Goal: Check status: Check status

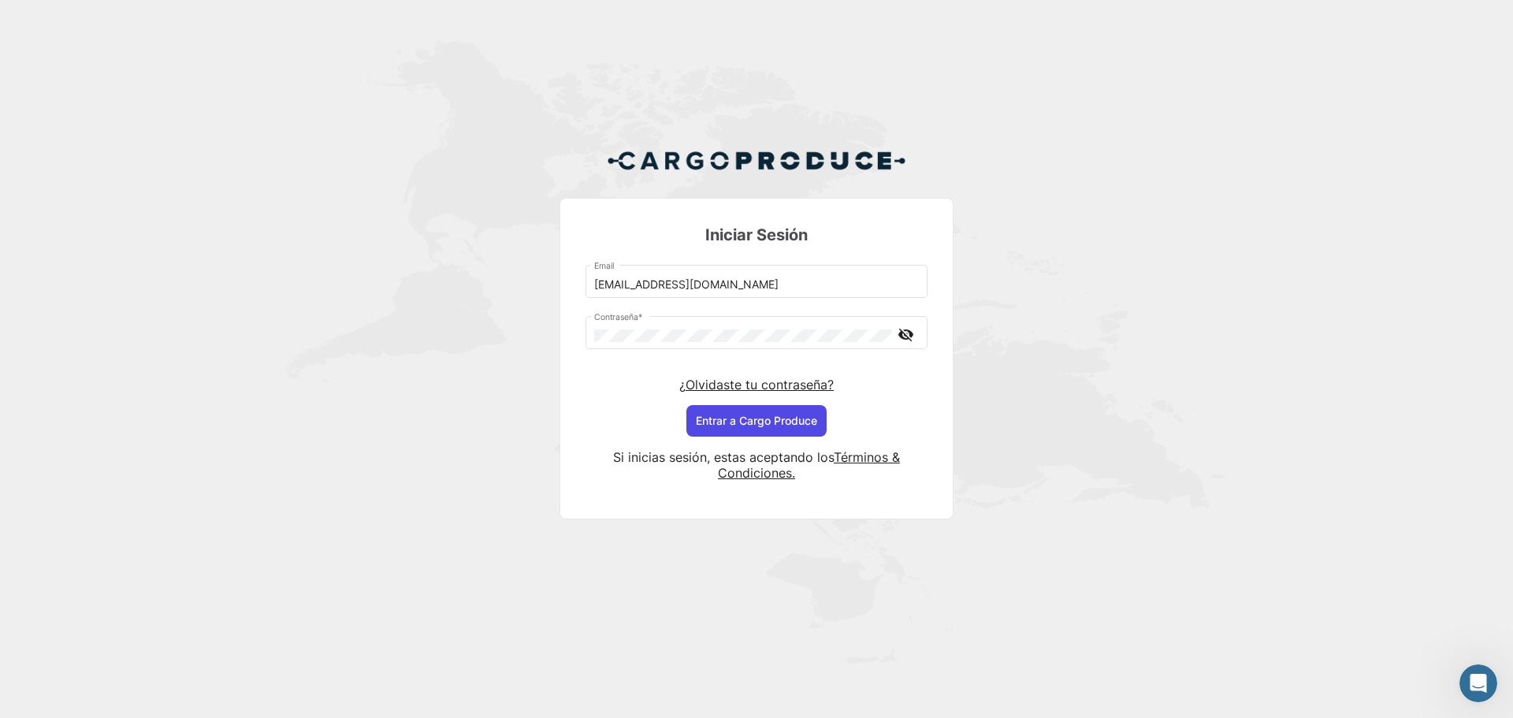
click at [733, 415] on button "Entrar a Cargo Produce" at bounding box center [756, 421] width 140 height 32
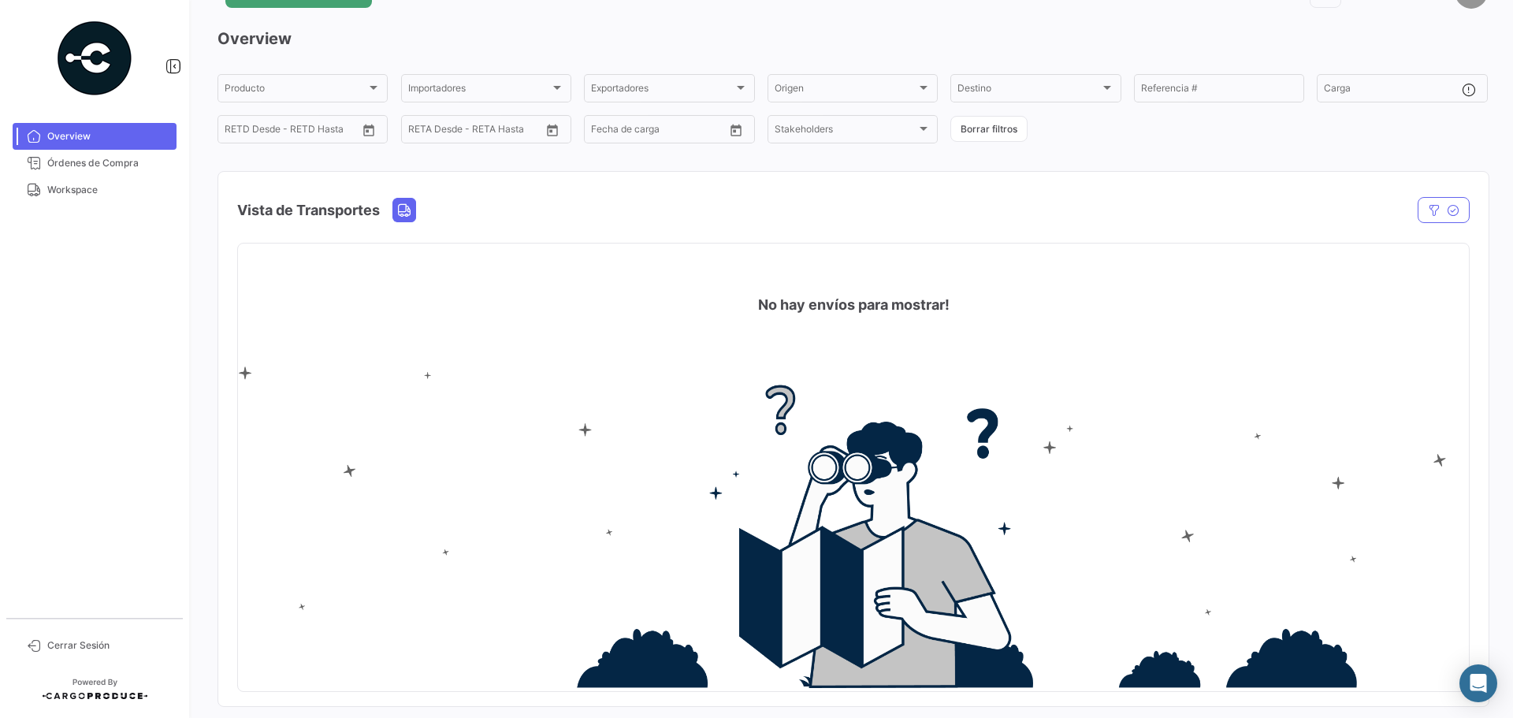
scroll to position [73, 0]
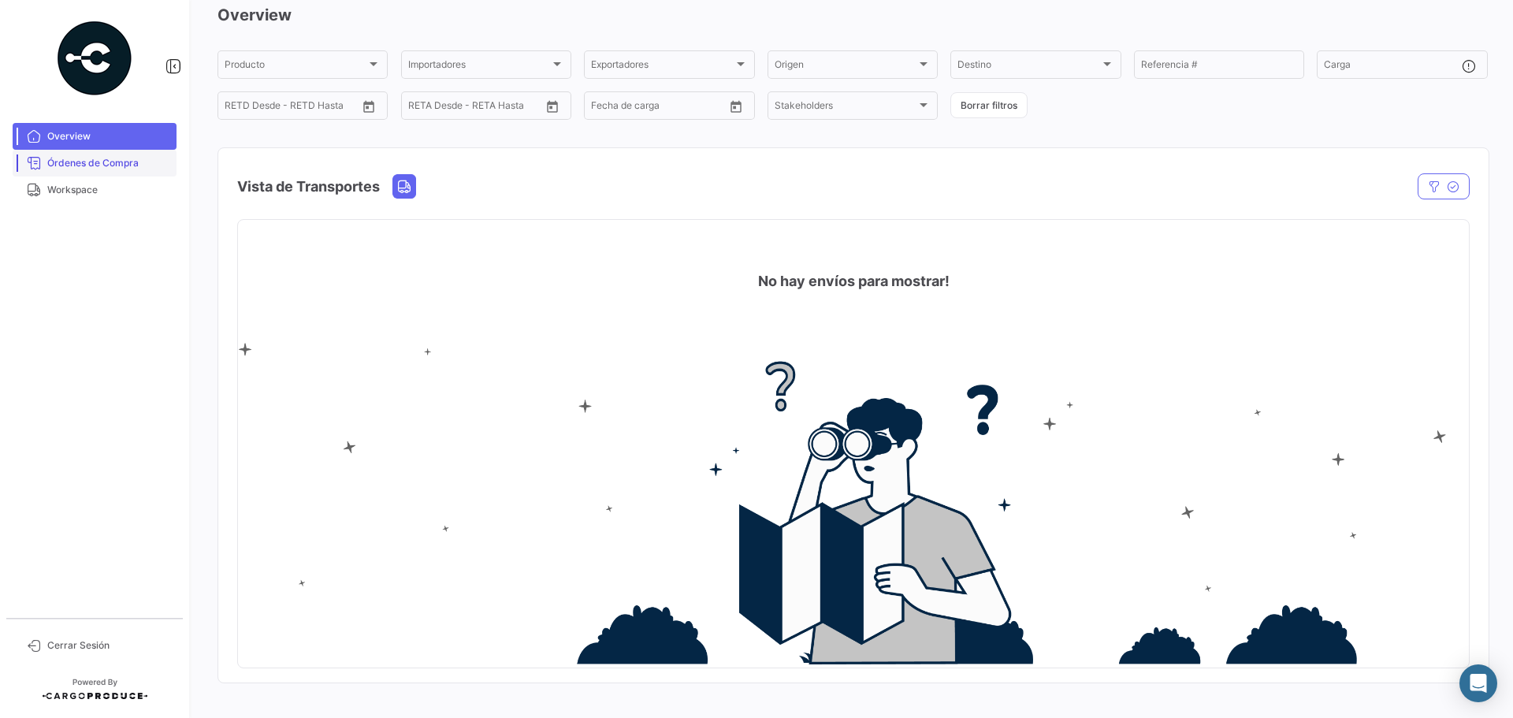
click at [91, 162] on span "Órdenes de Compra" at bounding box center [108, 163] width 123 height 14
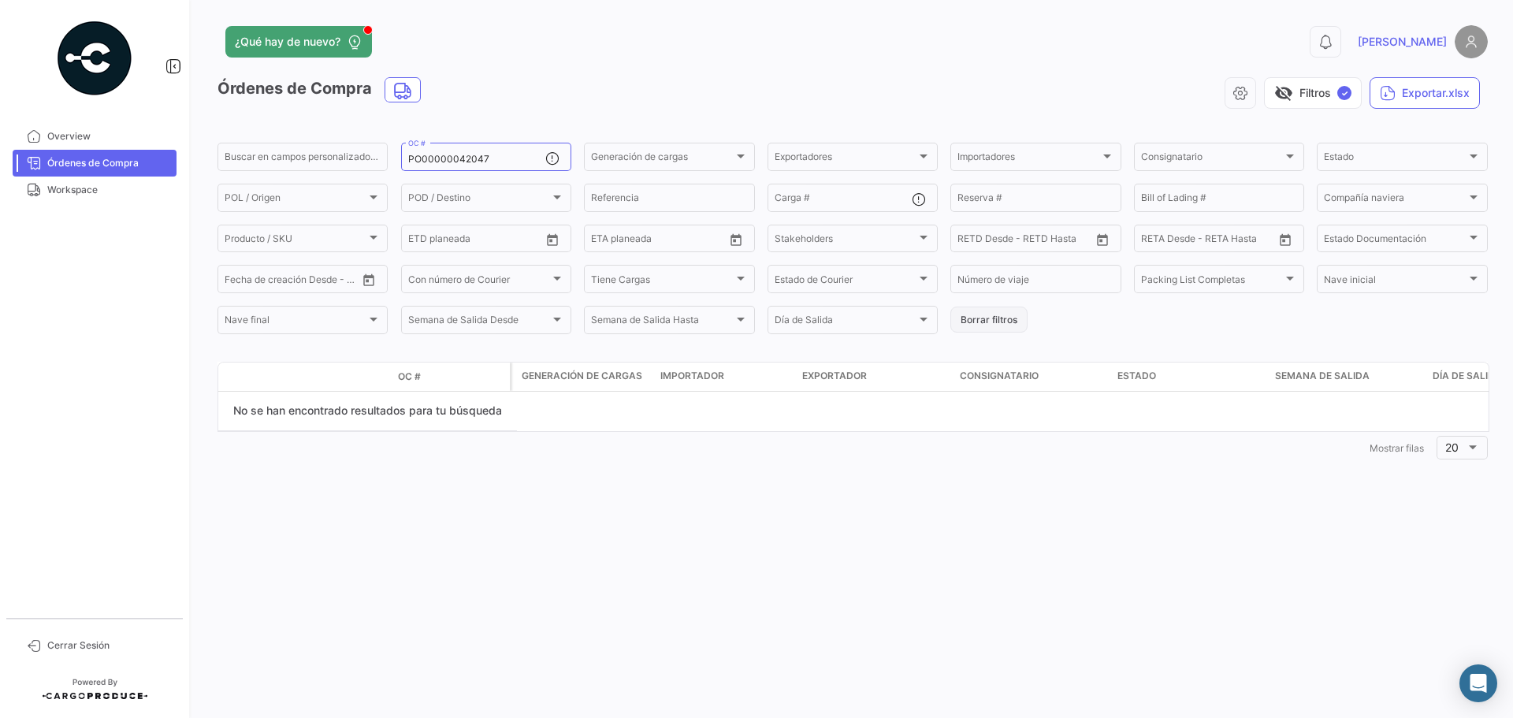
click at [984, 318] on button "Borrar filtros" at bounding box center [988, 320] width 77 height 26
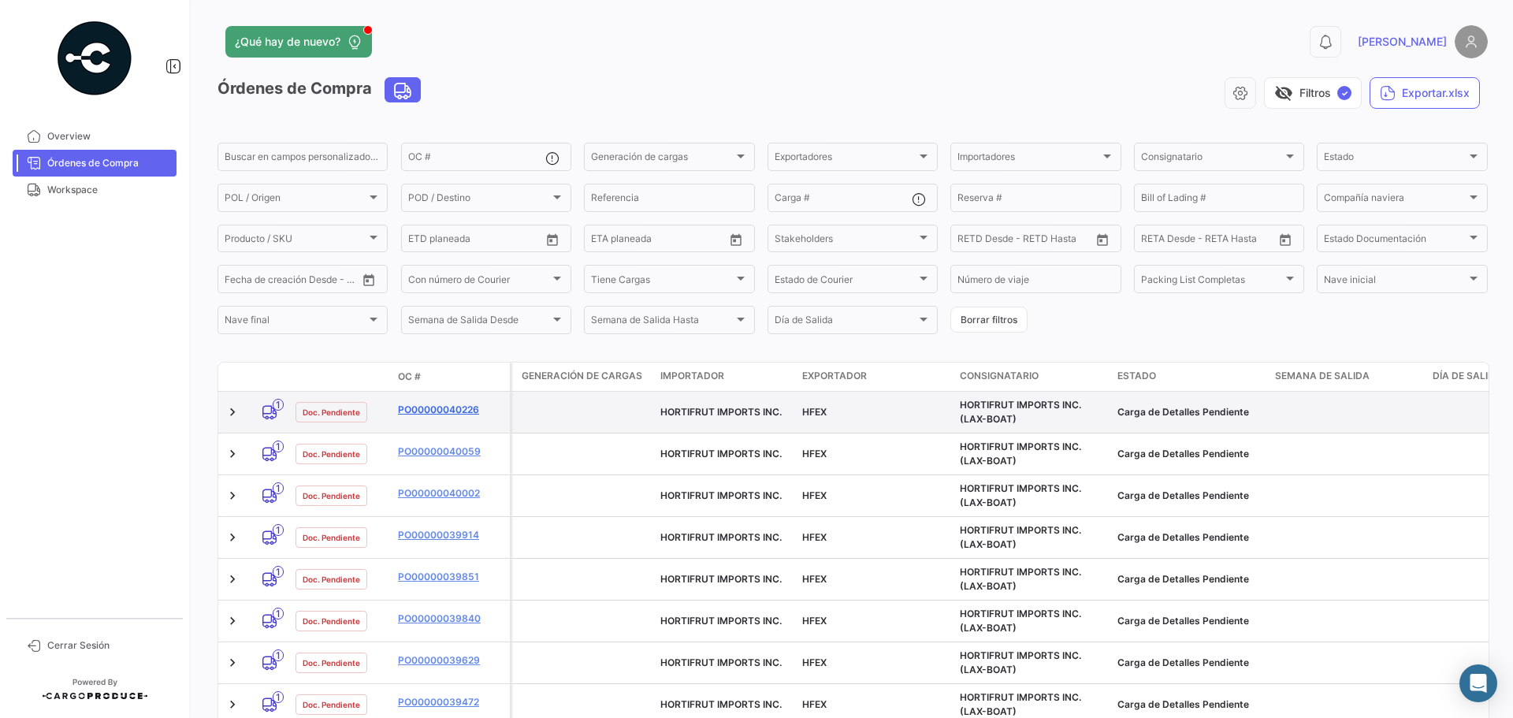
click at [457, 407] on link "PO00000040226" at bounding box center [451, 410] width 106 height 14
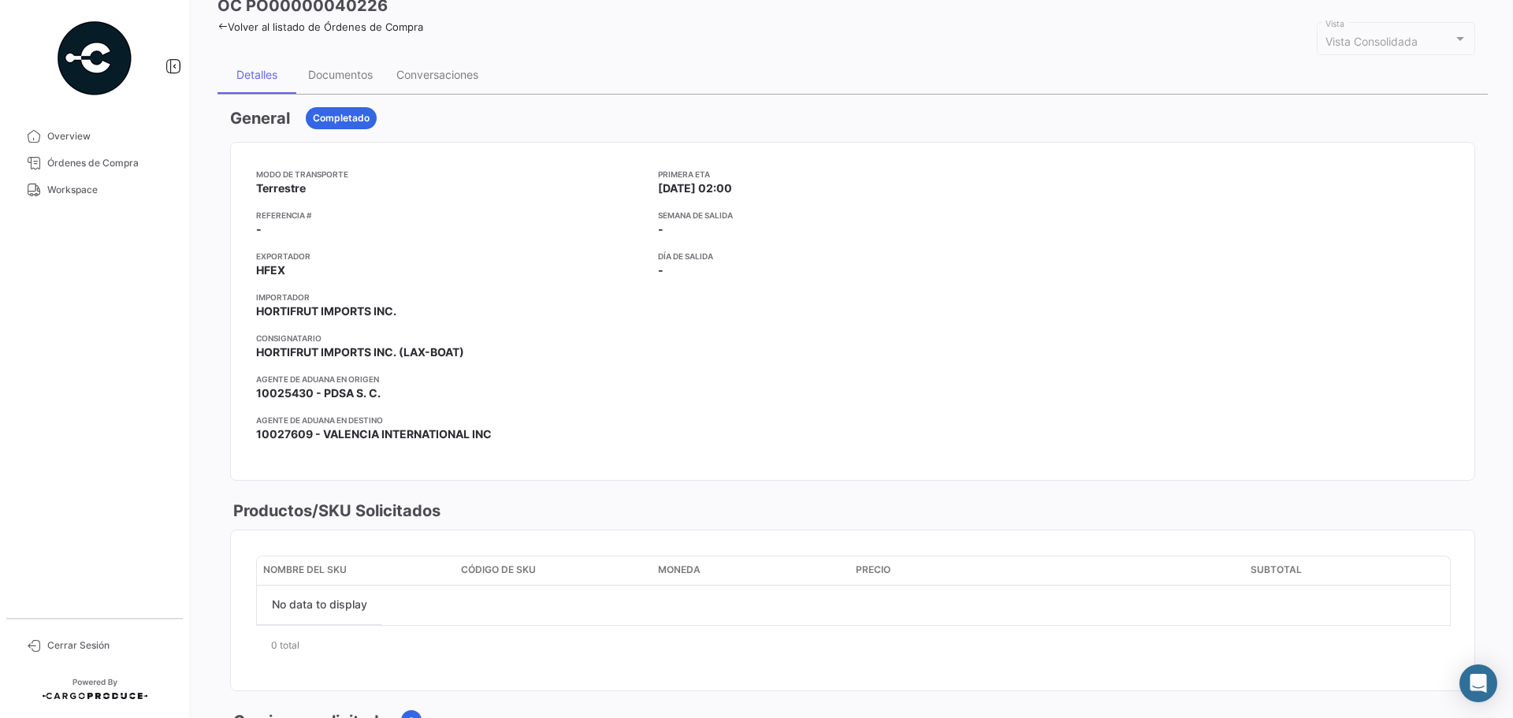
scroll to position [79, 0]
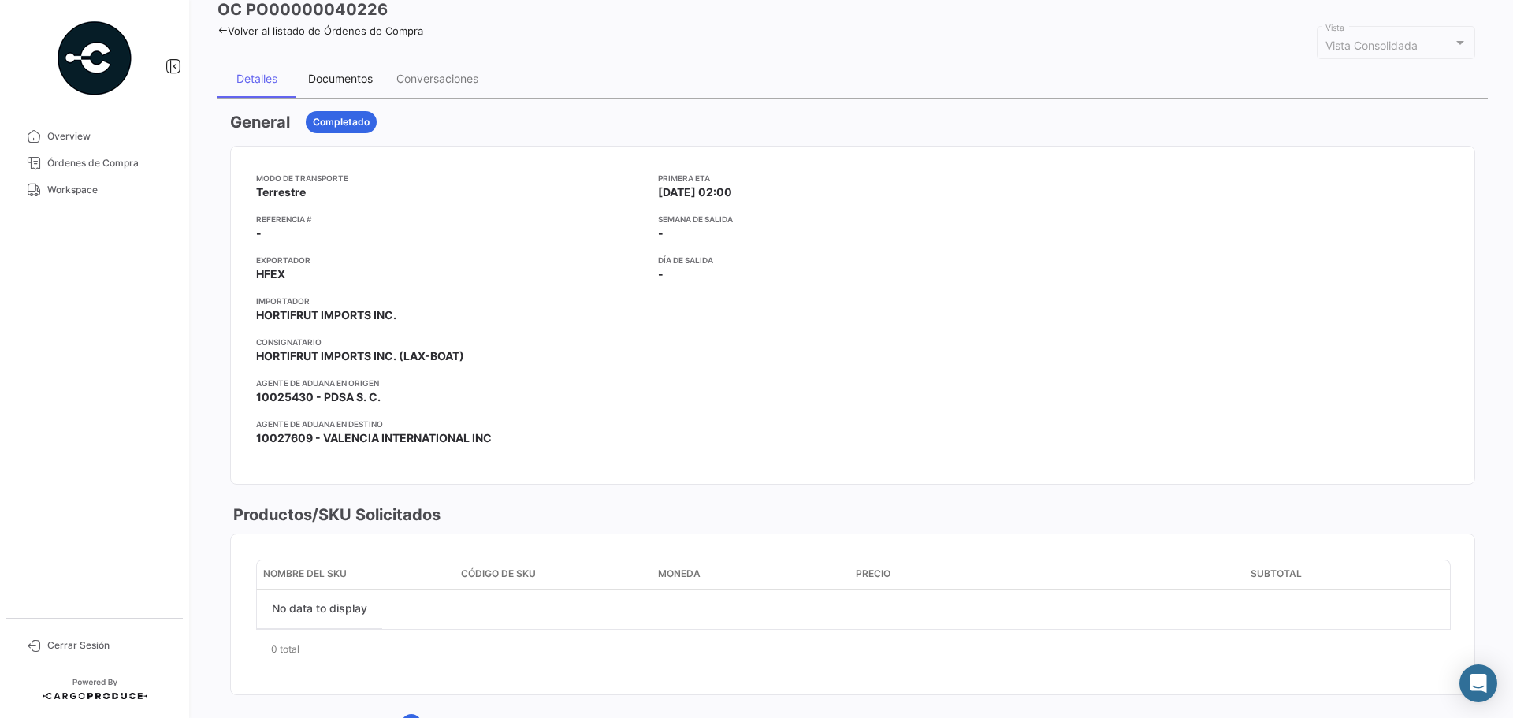
click at [333, 84] on div "Documentos" at bounding box center [340, 78] width 65 height 13
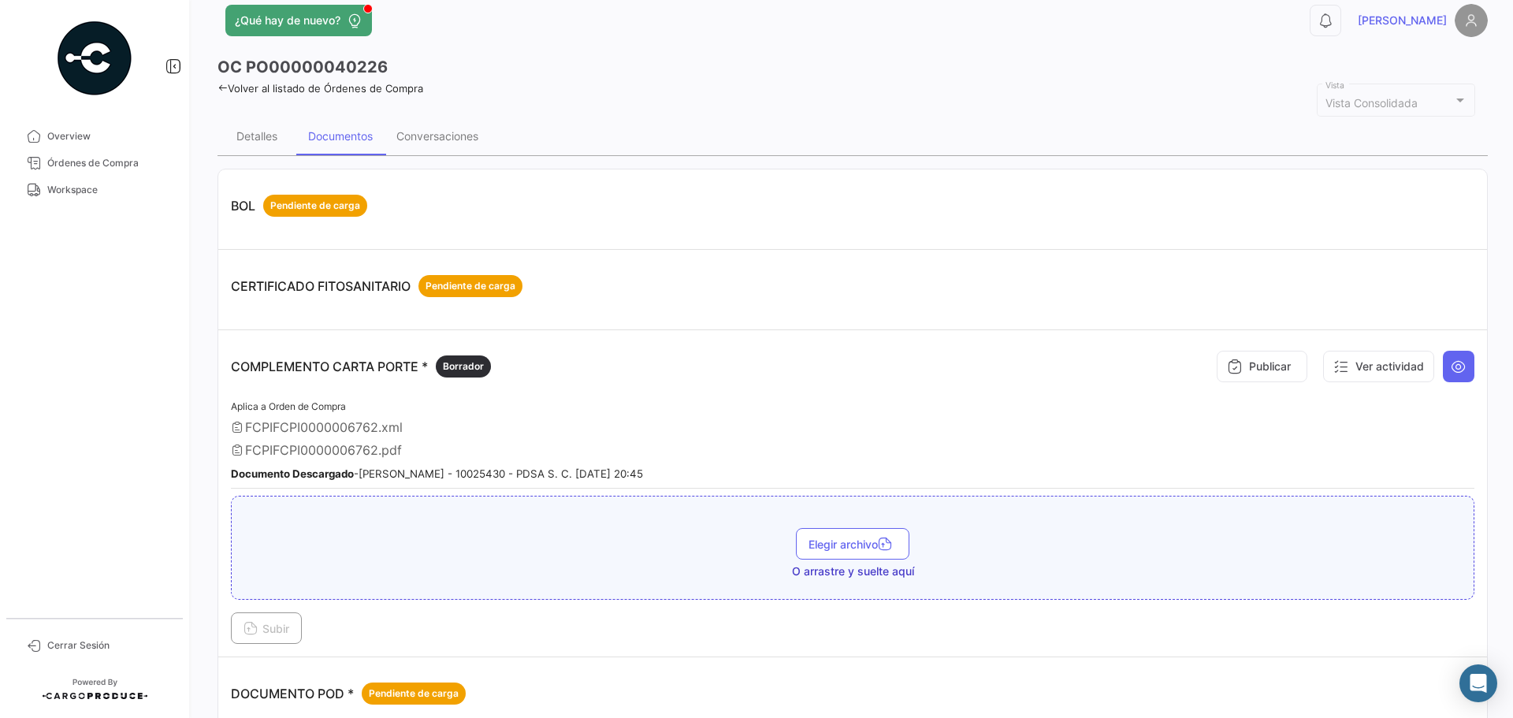
scroll to position [0, 0]
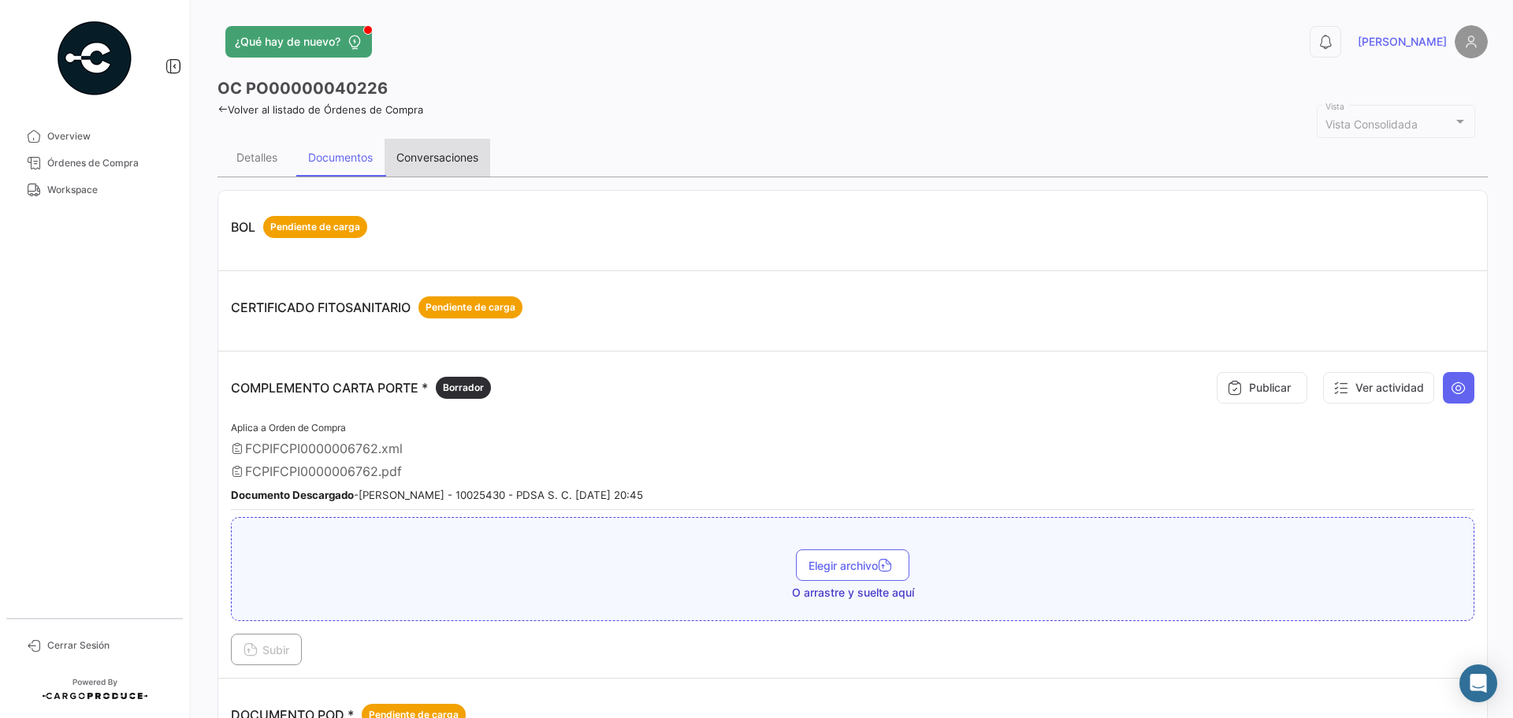
click at [428, 151] on div "Conversaciones" at bounding box center [437, 157] width 82 height 13
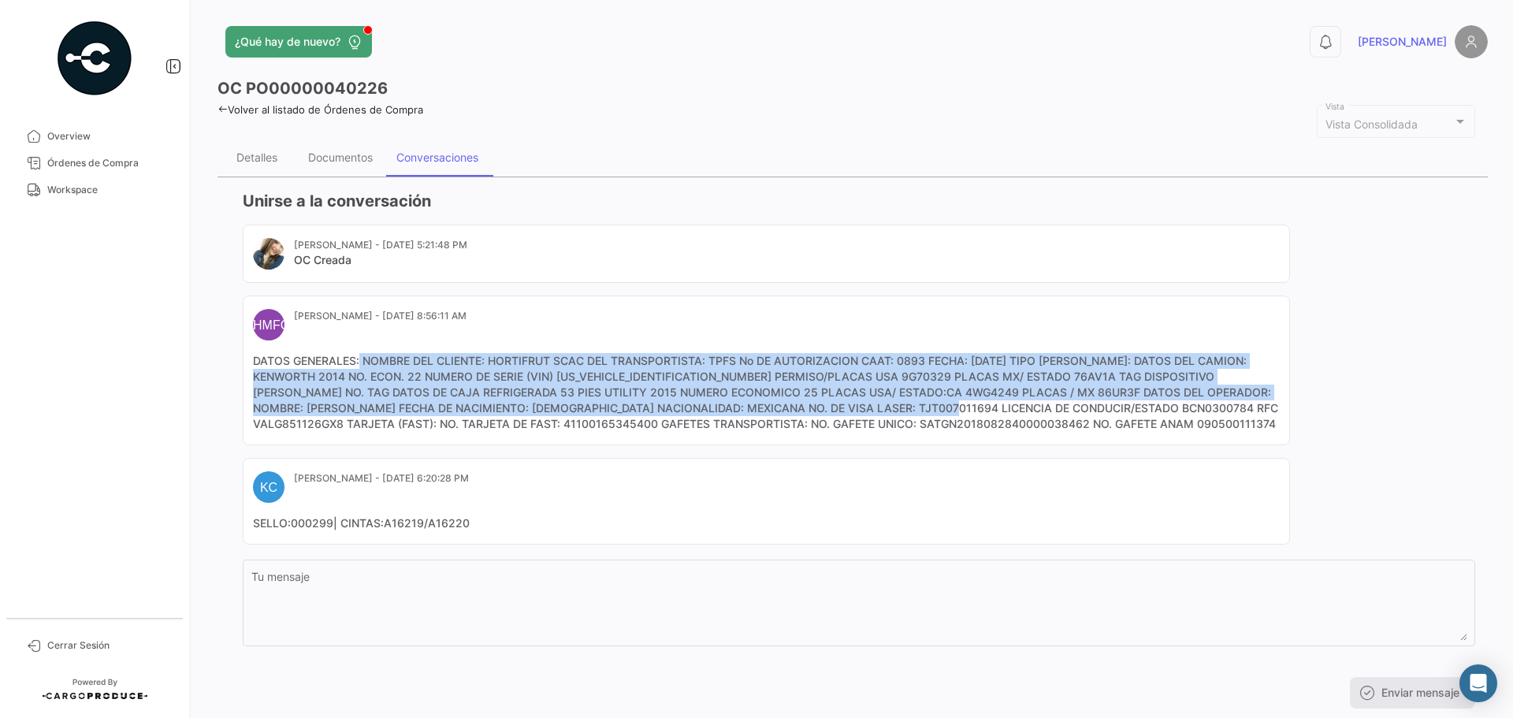
drag, startPoint x: 359, startPoint y: 359, endPoint x: 932, endPoint y: 406, distance: 574.8
click at [932, 406] on mat-card-content "DATOS GENERALES: NOMBRE DEL CLIENTE: HORTIFRUT SCAC DEL TRANSPORTISTA: TPFS No …" at bounding box center [766, 392] width 1027 height 79
click at [903, 415] on mat-card-content "DATOS GENERALES: NOMBRE DEL CLIENTE: HORTIFRUT SCAC DEL TRANSPORTISTA: TPFS No …" at bounding box center [766, 392] width 1027 height 79
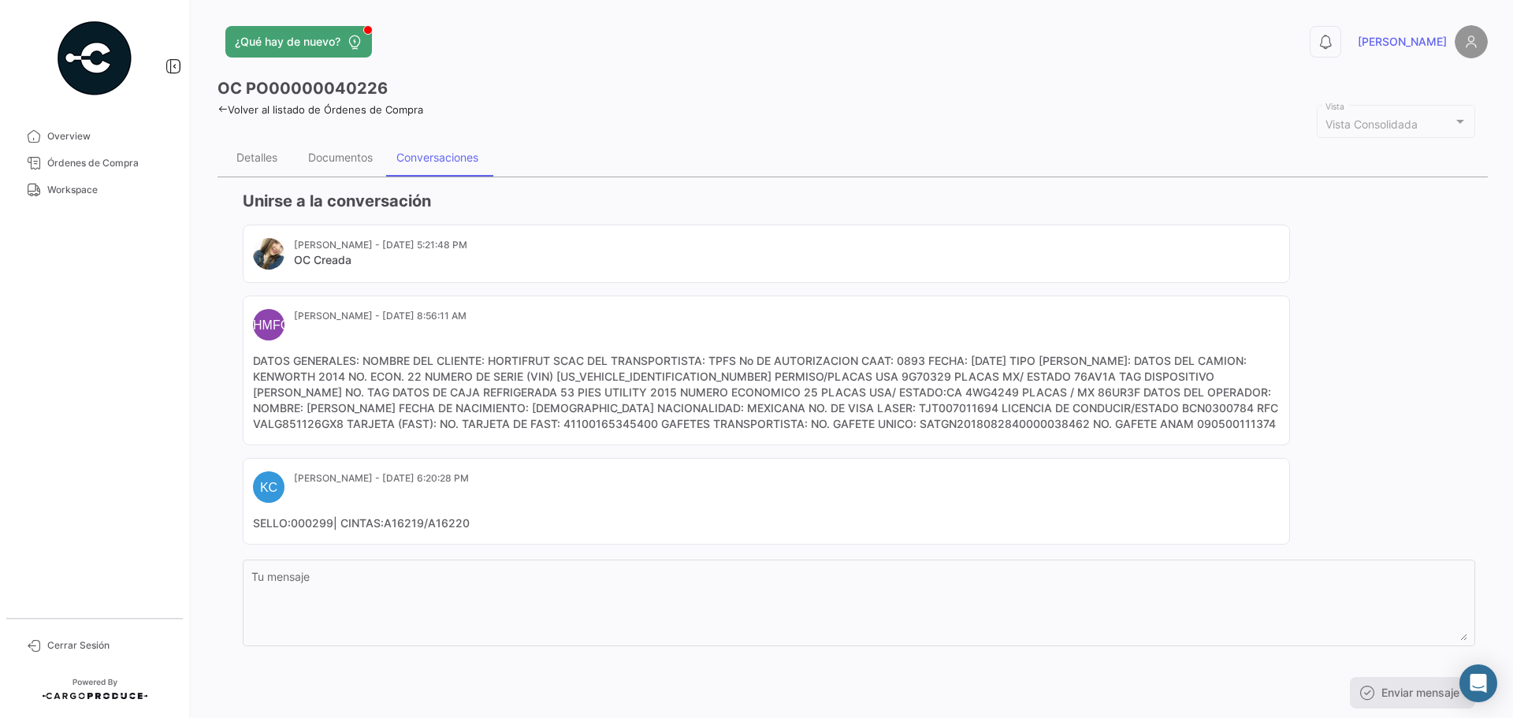
click at [887, 429] on mat-card-content "DATOS GENERALES: NOMBRE DEL CLIENTE: HORTIFRUT SCAC DEL TRANSPORTISTA: TPFS No …" at bounding box center [766, 392] width 1027 height 79
click at [354, 167] on div "Documentos" at bounding box center [340, 158] width 88 height 38
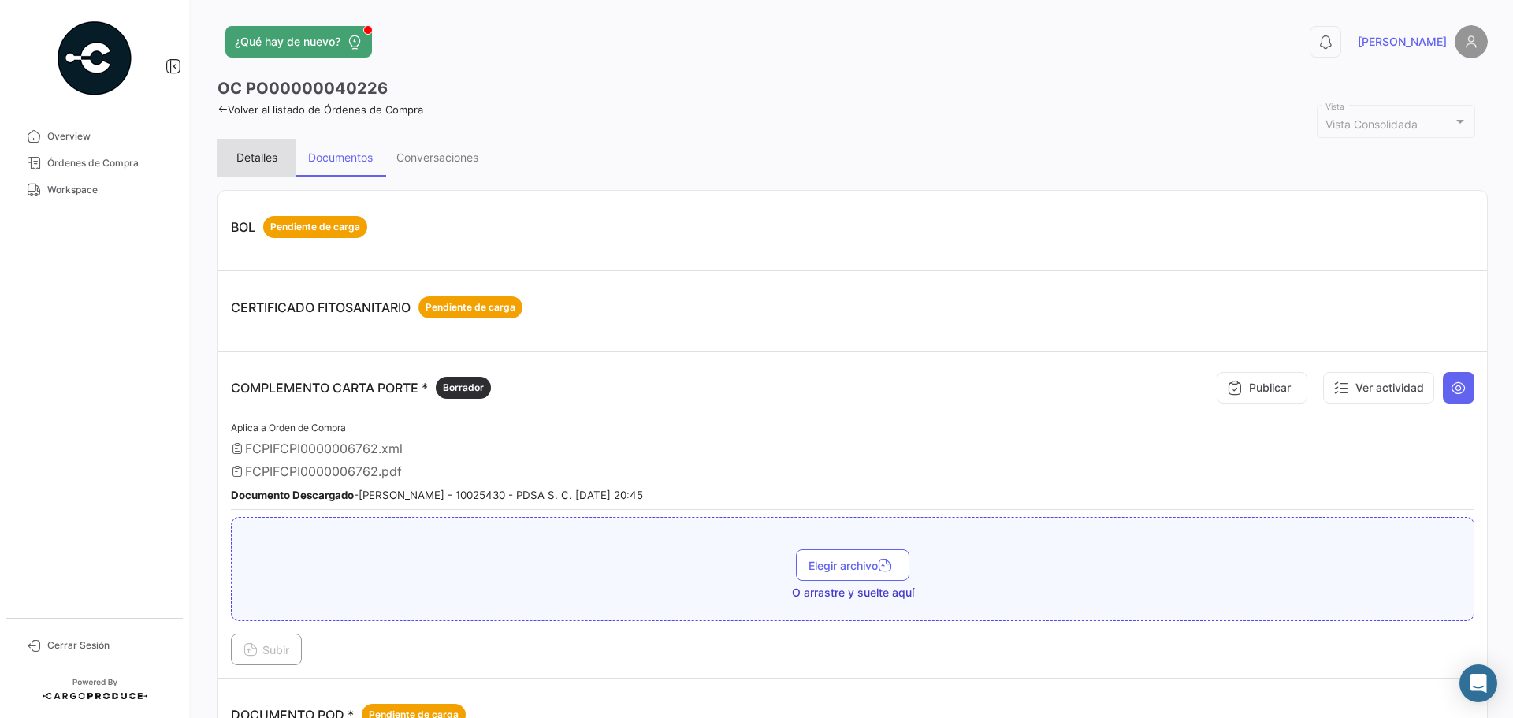
click at [273, 160] on div "Detalles" at bounding box center [256, 157] width 41 height 13
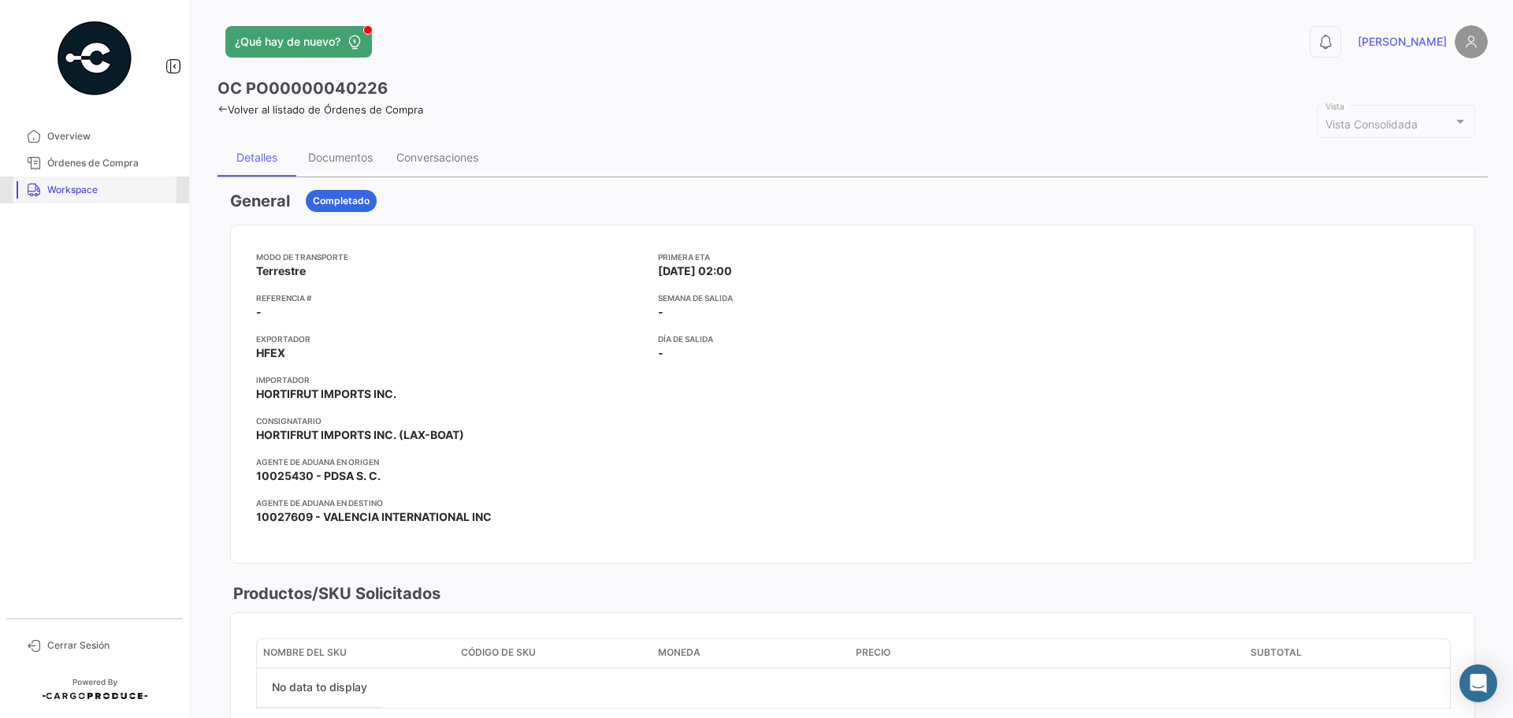
click at [75, 189] on span "Workspace" at bounding box center [108, 190] width 123 height 14
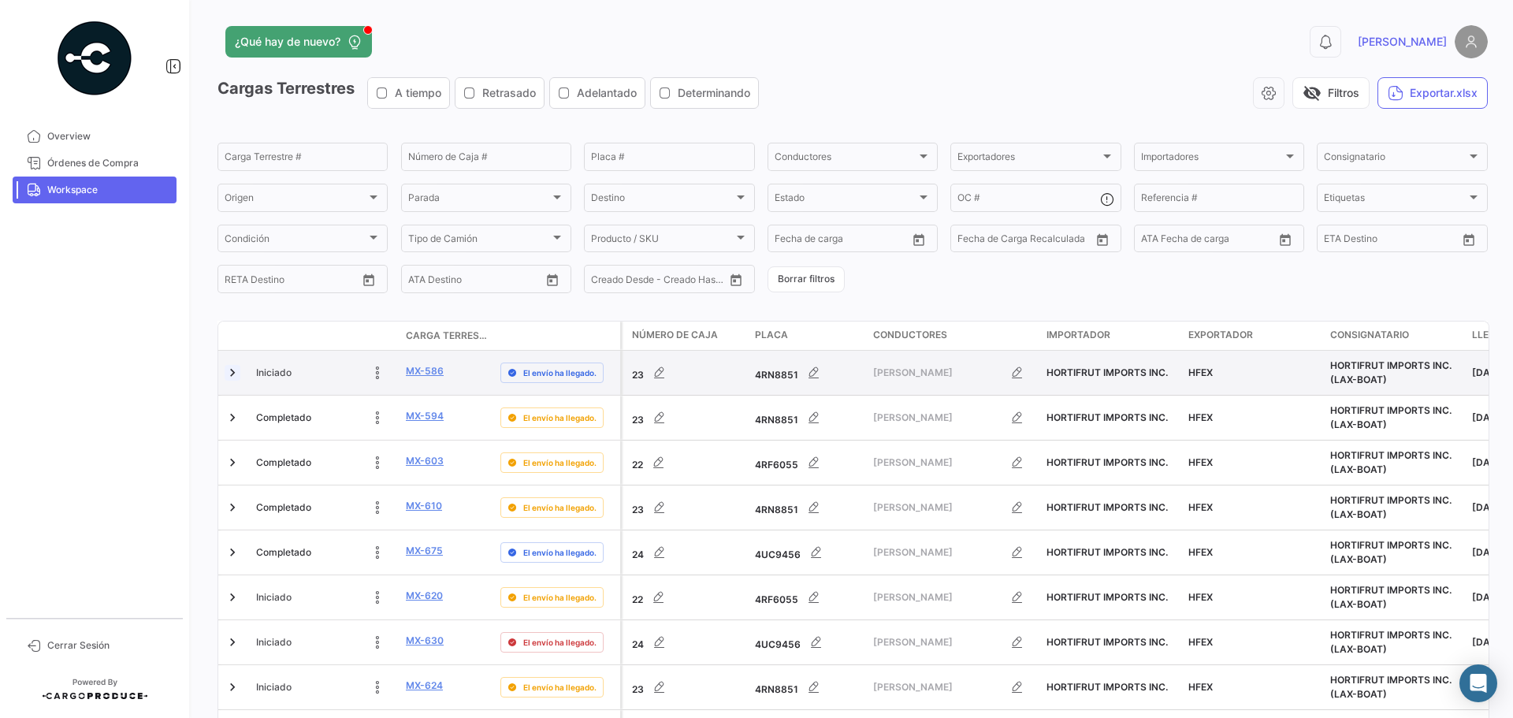
click at [232, 375] on link at bounding box center [233, 373] width 16 height 16
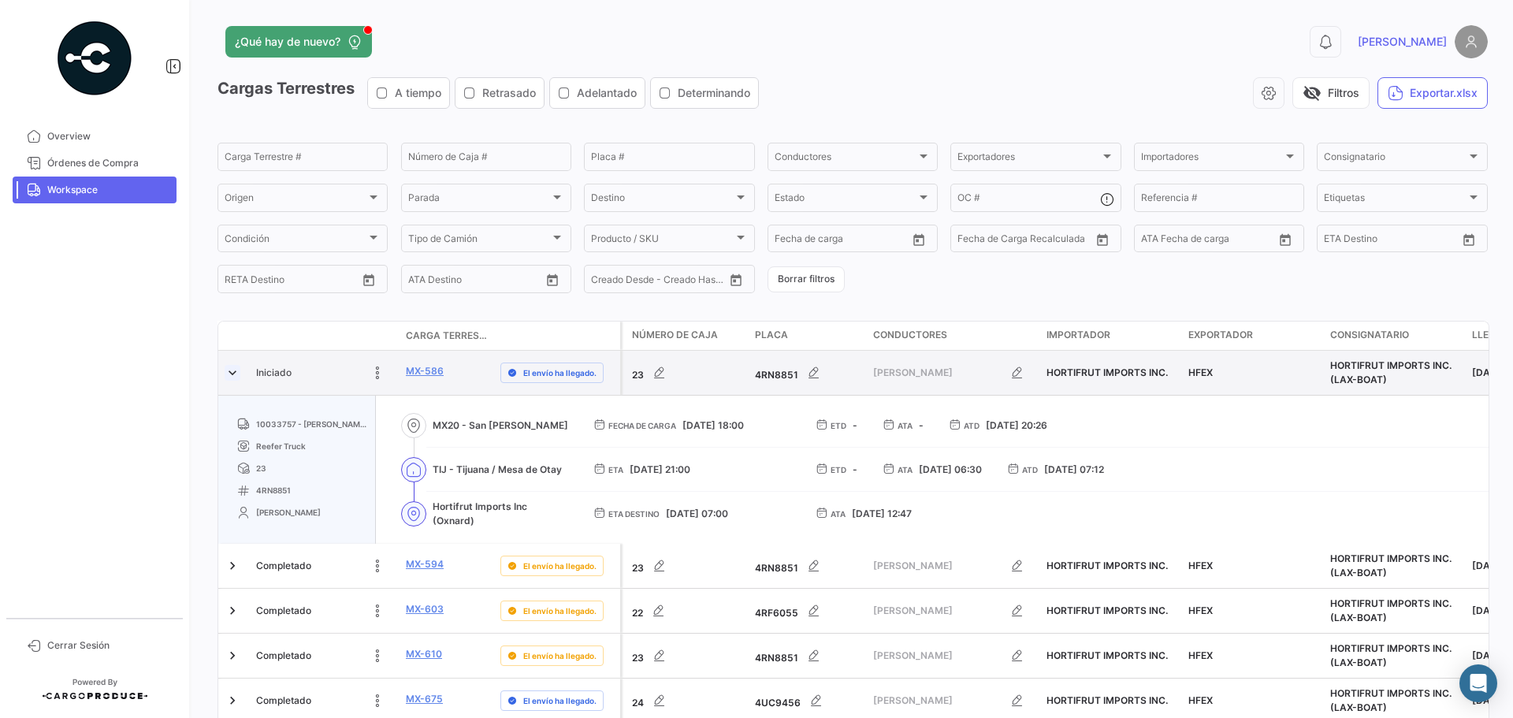
click at [232, 375] on link at bounding box center [233, 373] width 16 height 16
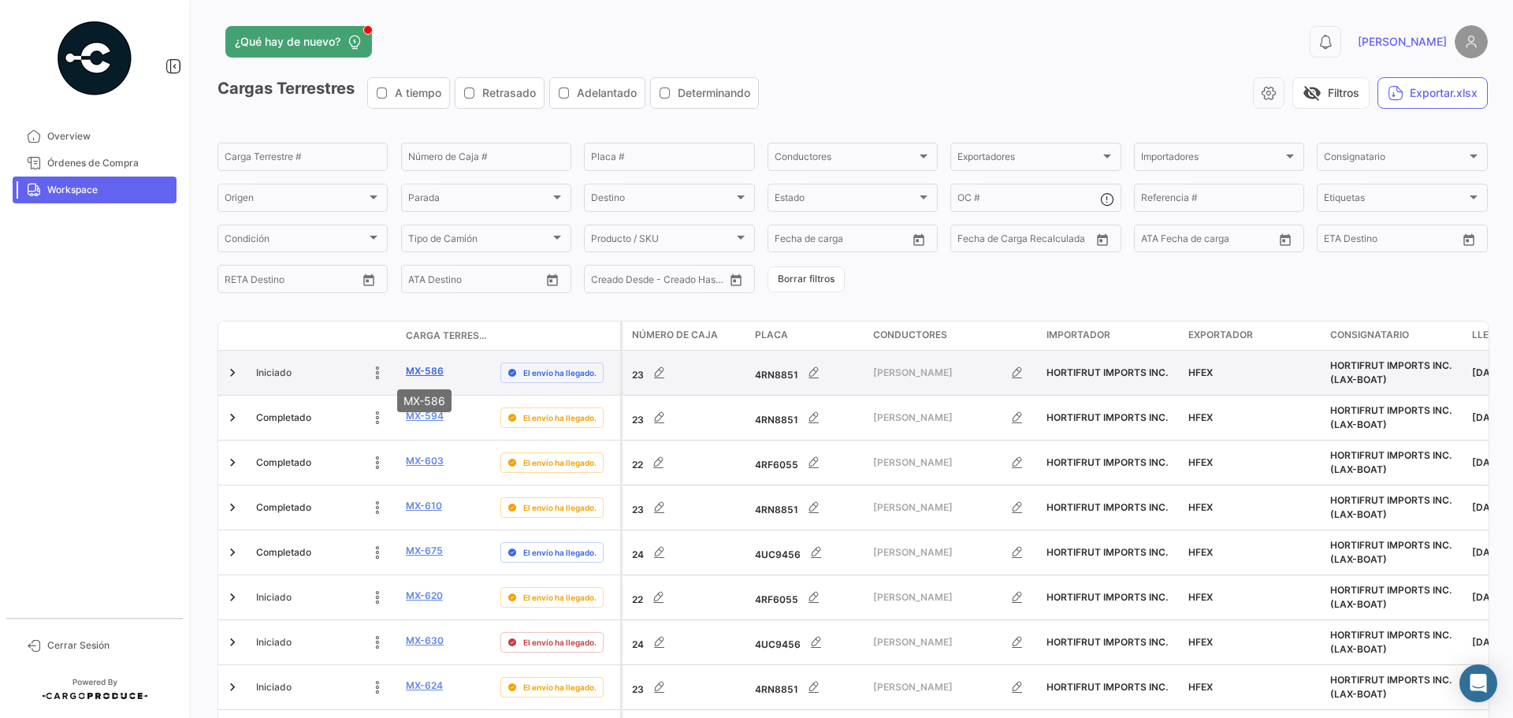
click at [440, 373] on link "MX-586" at bounding box center [425, 371] width 38 height 14
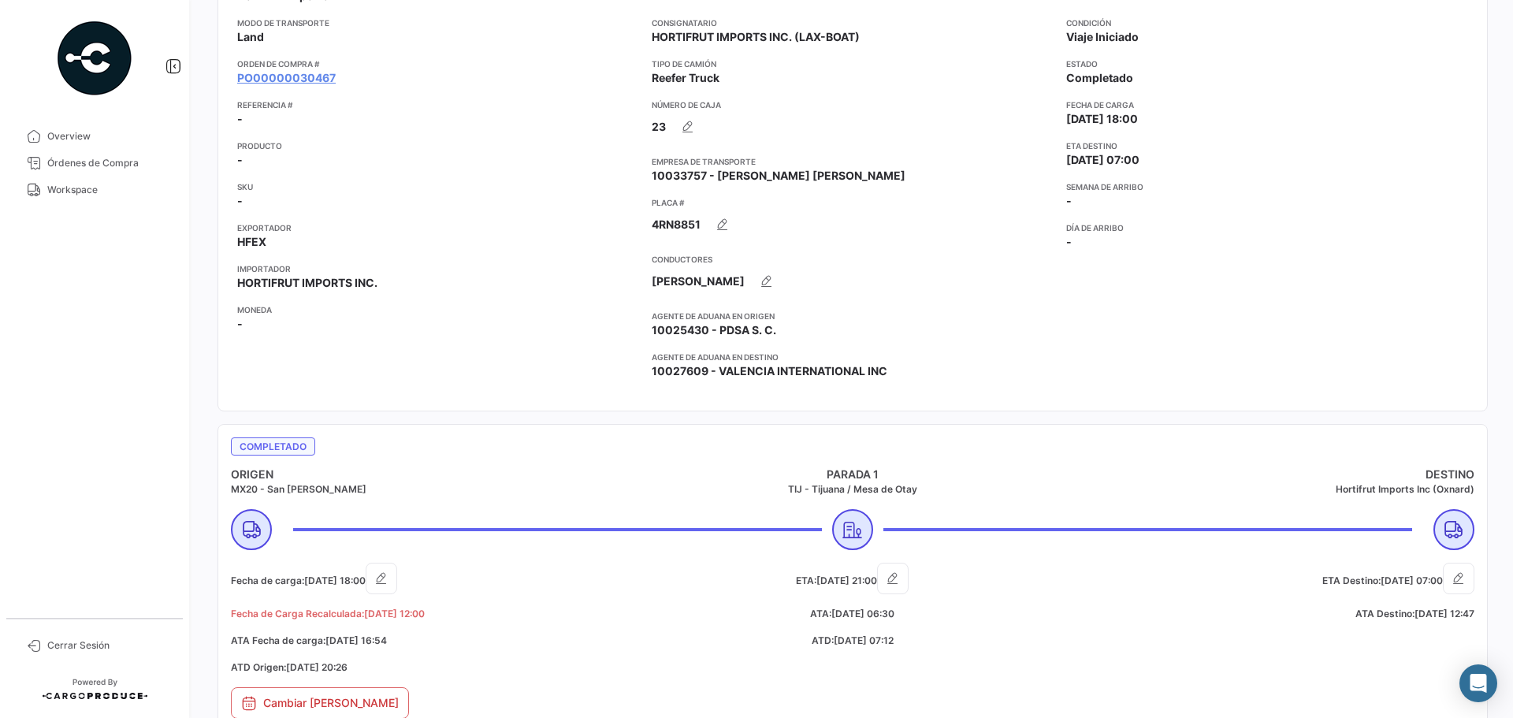
scroll to position [552, 0]
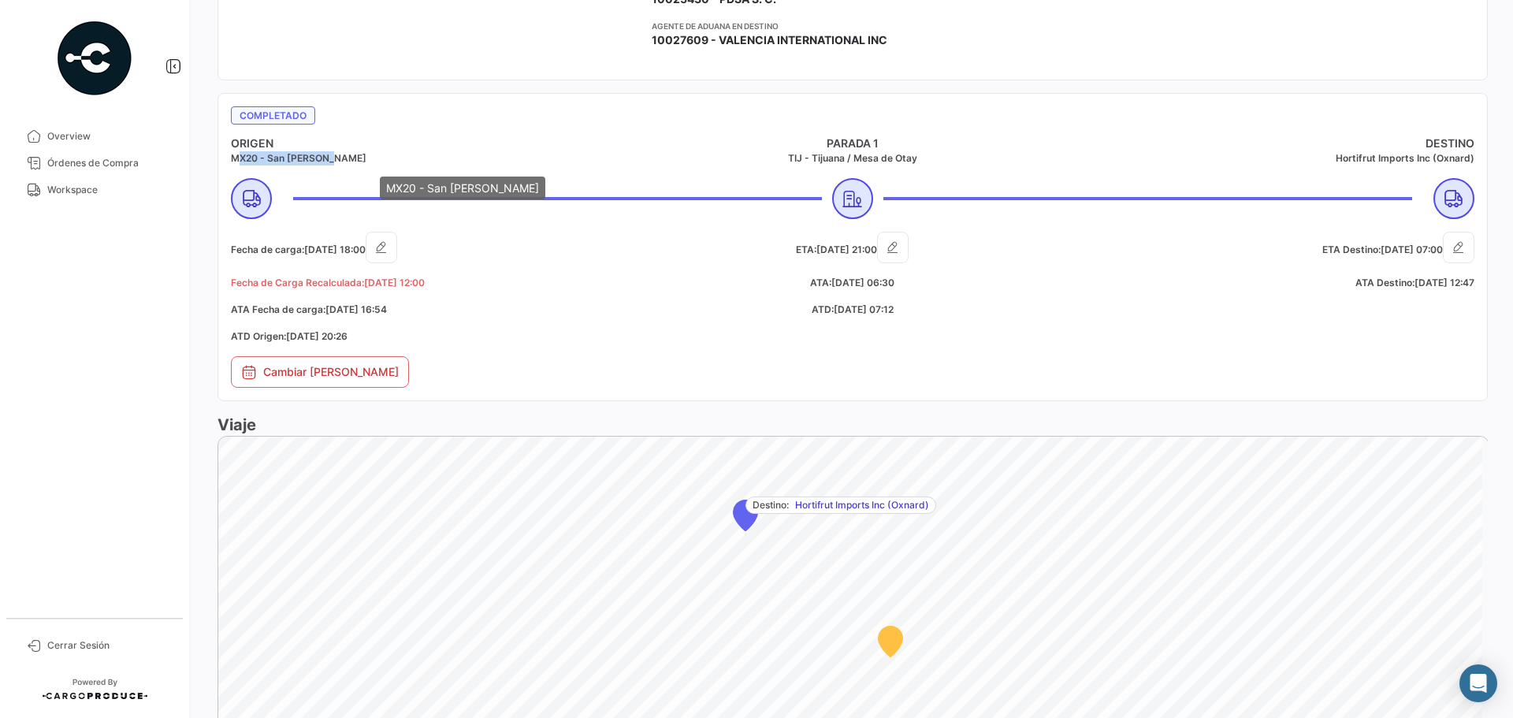
drag, startPoint x: 232, startPoint y: 158, endPoint x: 319, endPoint y: 157, distance: 86.7
click at [319, 157] on h5 "MX20 - San [PERSON_NAME]" at bounding box center [438, 158] width 415 height 14
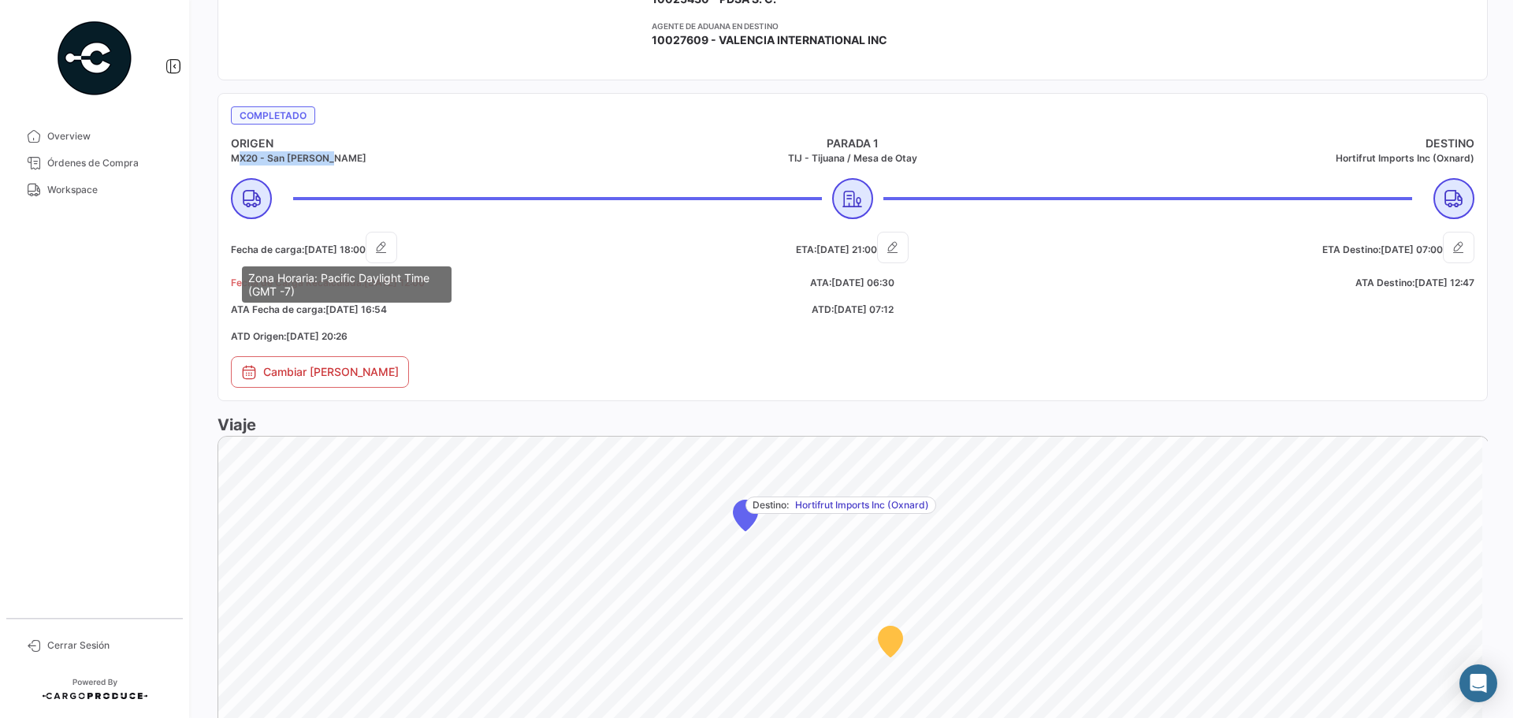
drag, startPoint x: 242, startPoint y: 247, endPoint x: 381, endPoint y: 245, distance: 138.7
click at [381, 245] on h5 "Fecha de carga: [DATE] 18:00" at bounding box center [438, 248] width 415 height 32
click at [366, 251] on span "[DATE] 18:00" at bounding box center [334, 250] width 61 height 12
drag, startPoint x: 370, startPoint y: 251, endPoint x: 362, endPoint y: 250, distance: 7.9
click at [362, 250] on span "[DATE] 18:00" at bounding box center [334, 250] width 61 height 12
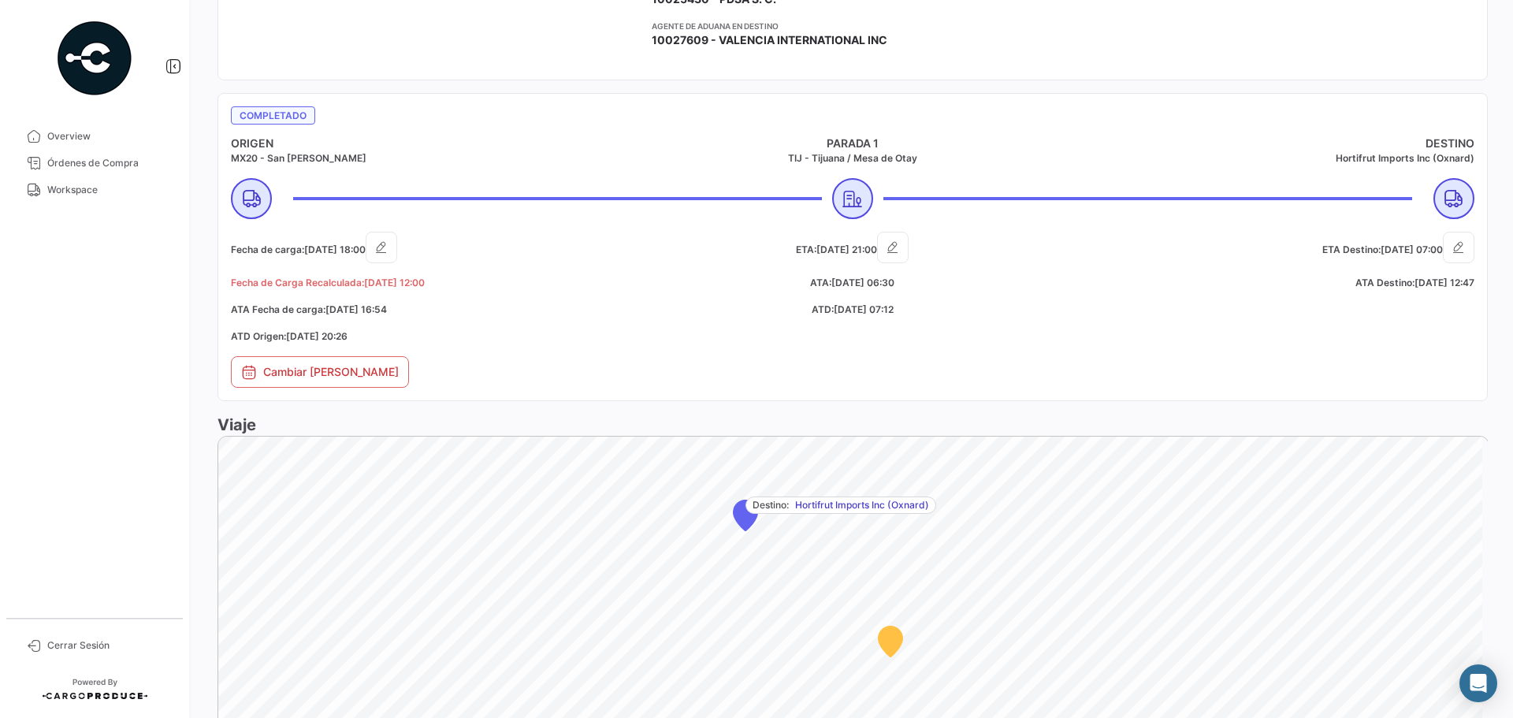
drag, startPoint x: 804, startPoint y: 143, endPoint x: 910, endPoint y: 305, distance: 193.4
click at [910, 305] on mat-card "Completado ORIGEN MX20 - San [PERSON_NAME] 1 TIJ - [GEOGRAPHIC_DATA] / [GEOGRAP…" at bounding box center [853, 247] width 1270 height 308
click at [917, 309] on h5 "ATD: [DATE] 07:12" at bounding box center [852, 310] width 415 height 14
drag, startPoint x: 1424, startPoint y: 143, endPoint x: 1462, endPoint y: 270, distance: 133.2
click at [1462, 270] on mat-card "Completado ORIGEN MX20 - San [PERSON_NAME] 1 TIJ - [GEOGRAPHIC_DATA] / [GEOGRAP…" at bounding box center [853, 247] width 1270 height 308
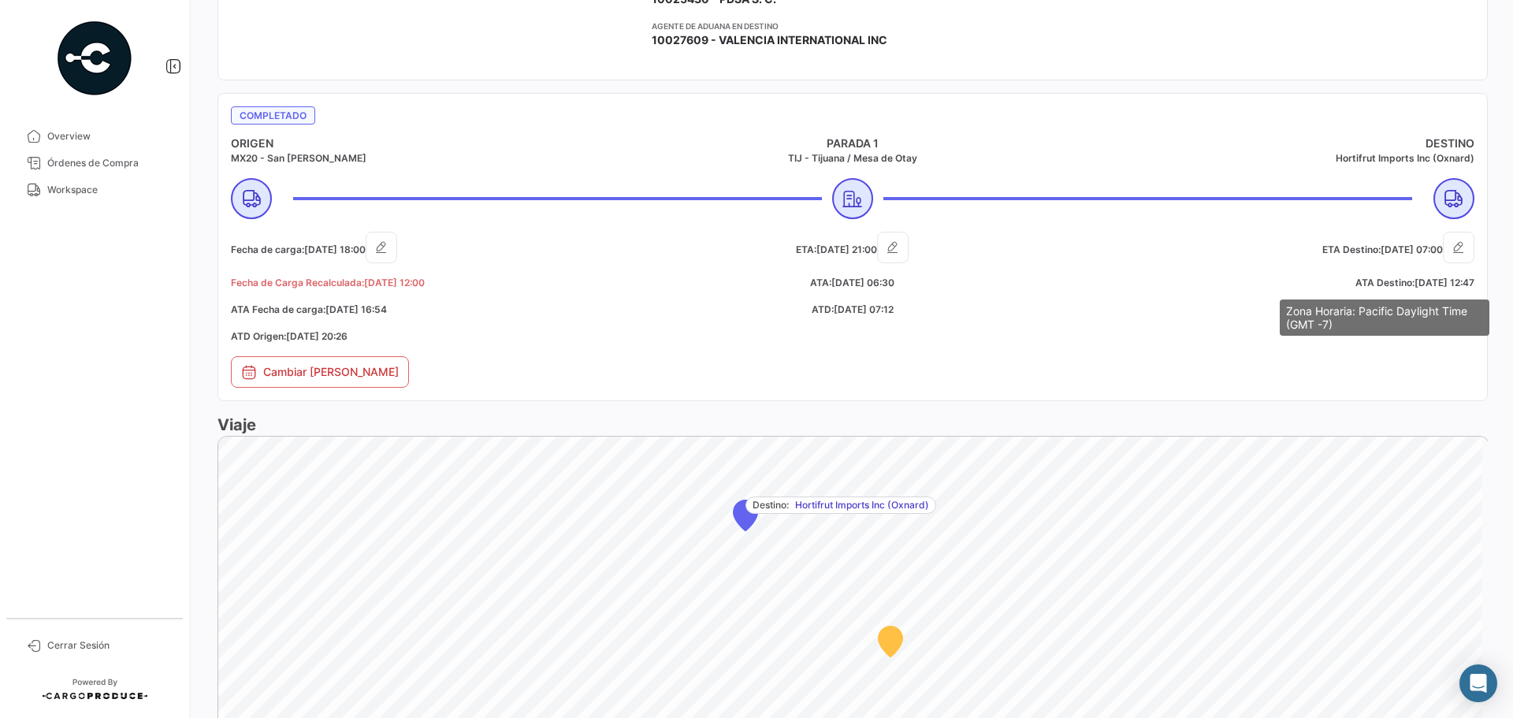
click at [1309, 294] on mat-tooltip-component "Zona Horaria: Pacific Daylight Time (GMT -7)" at bounding box center [1385, 317] width 232 height 58
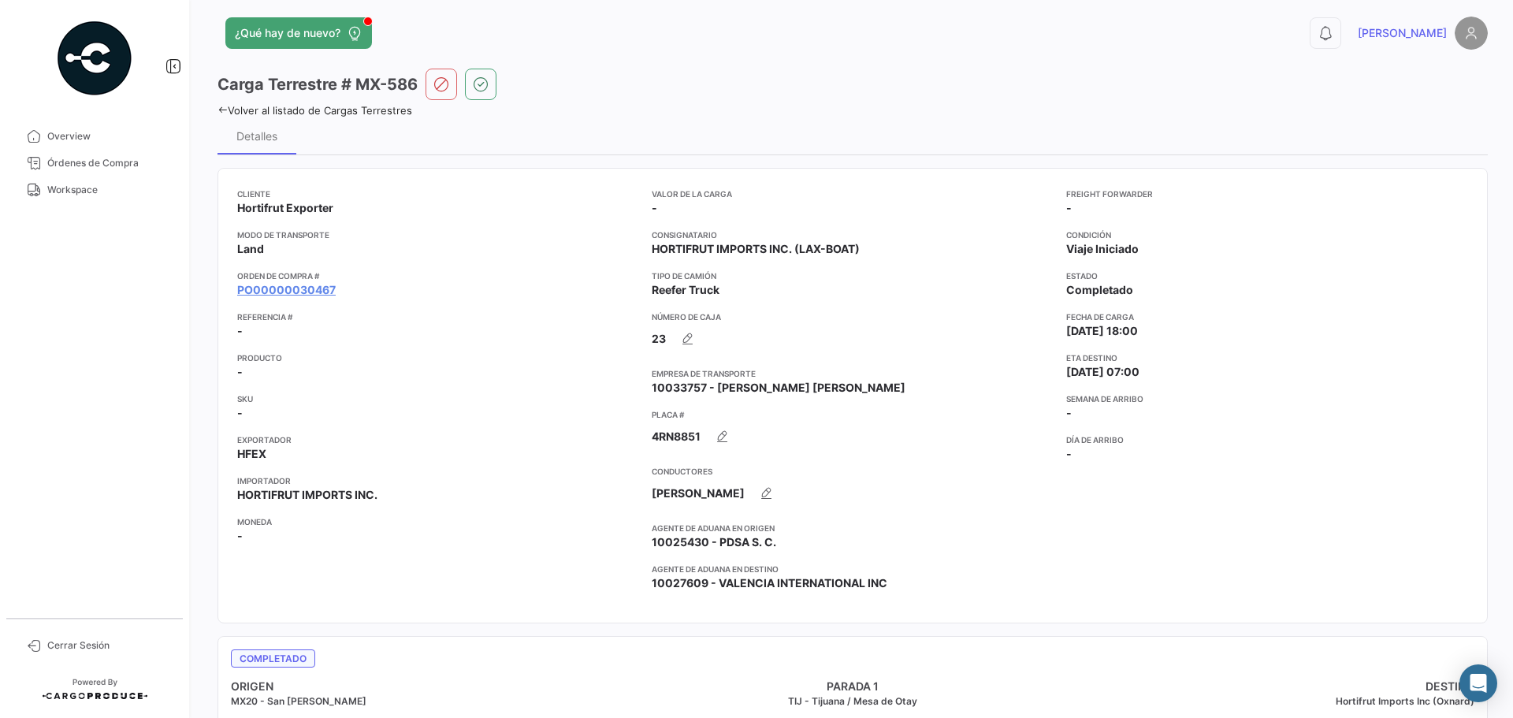
scroll to position [0, 0]
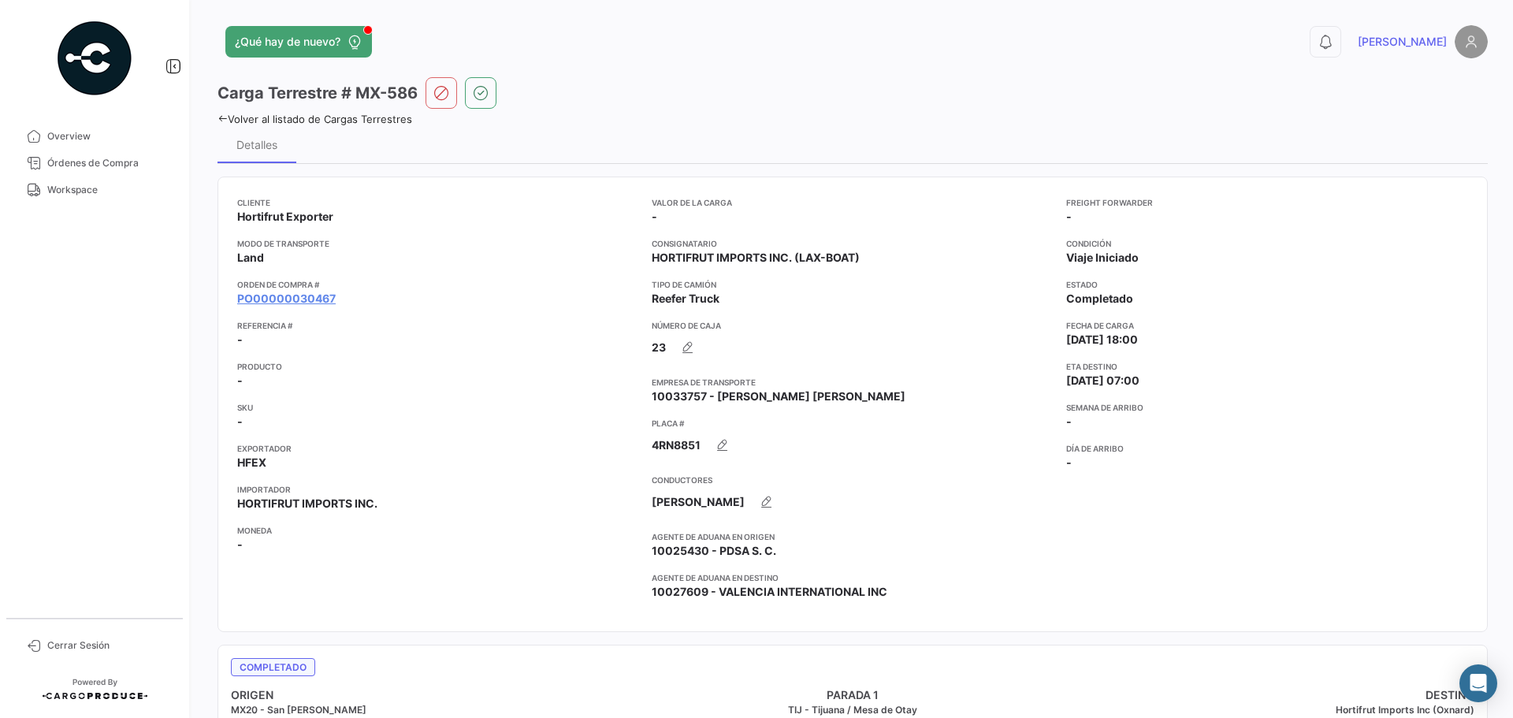
click at [399, 124] on link "Volver al listado de Cargas Terrestres" at bounding box center [315, 119] width 195 height 13
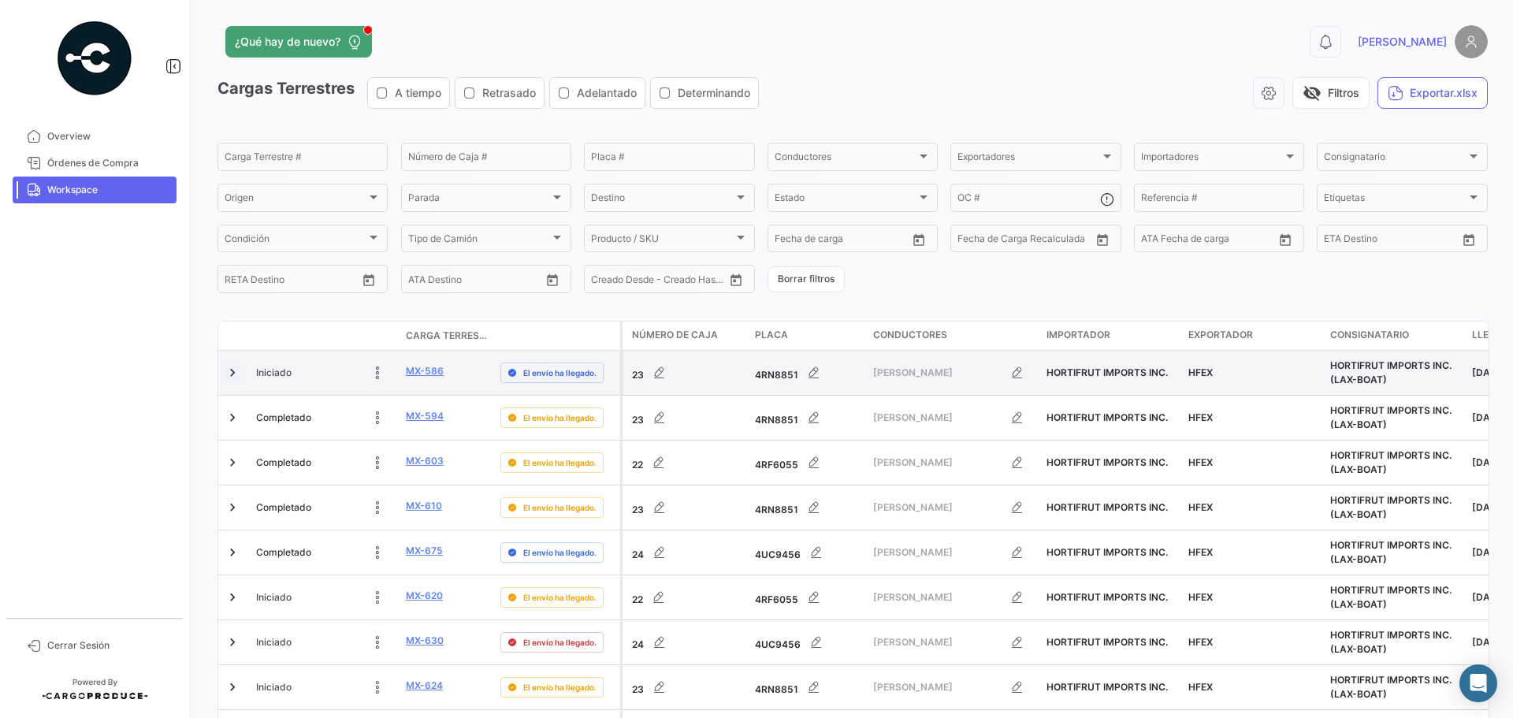
click at [231, 375] on link at bounding box center [233, 373] width 16 height 16
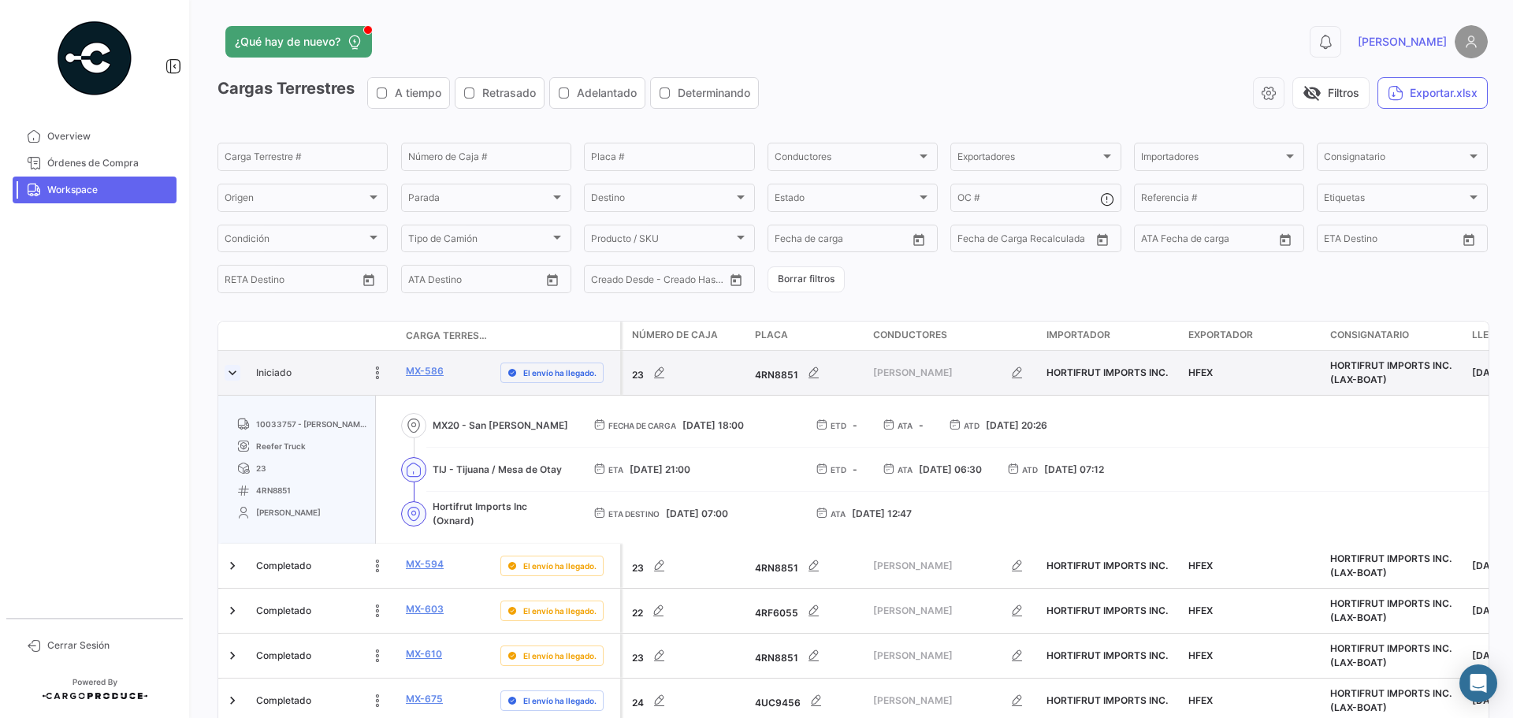
click at [235, 372] on link at bounding box center [233, 373] width 16 height 16
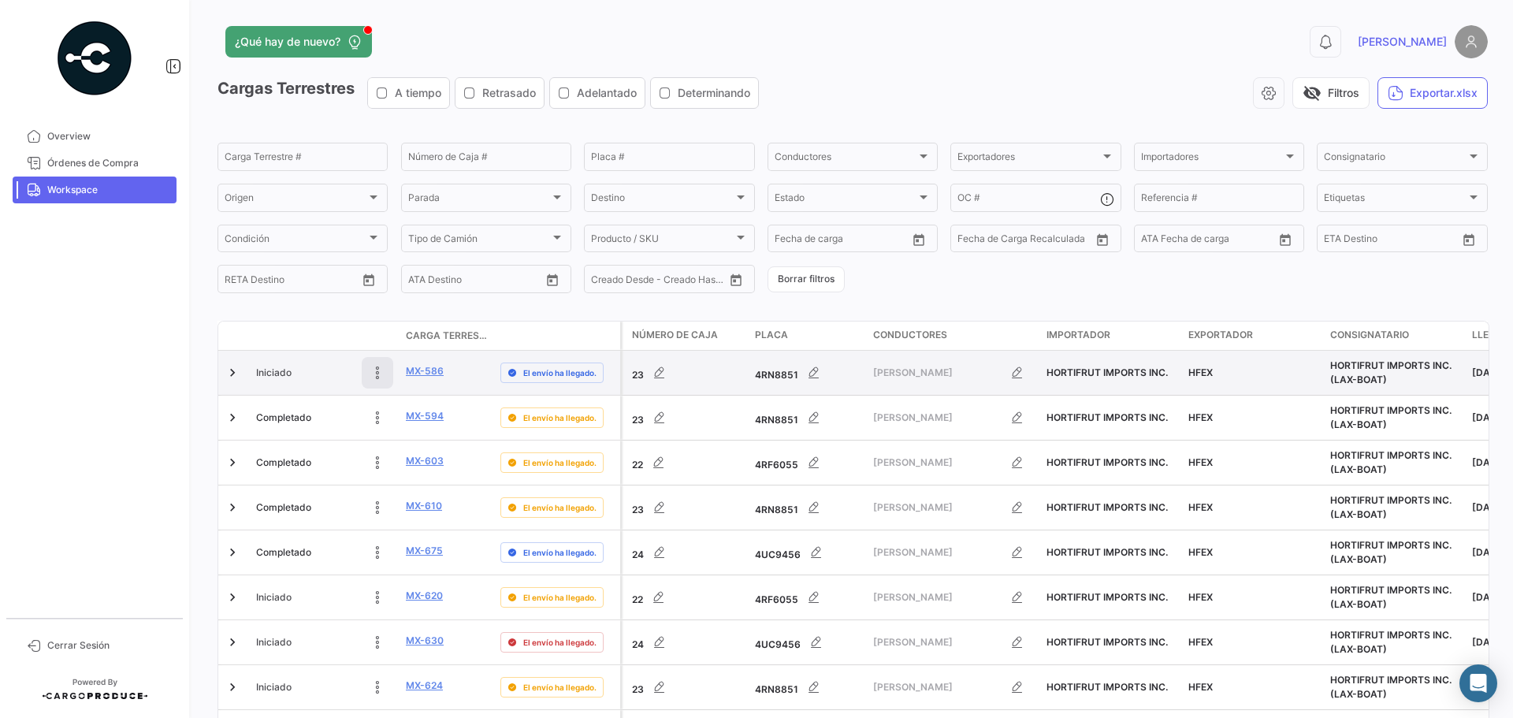
click at [371, 372] on icon at bounding box center [378, 373] width 16 height 16
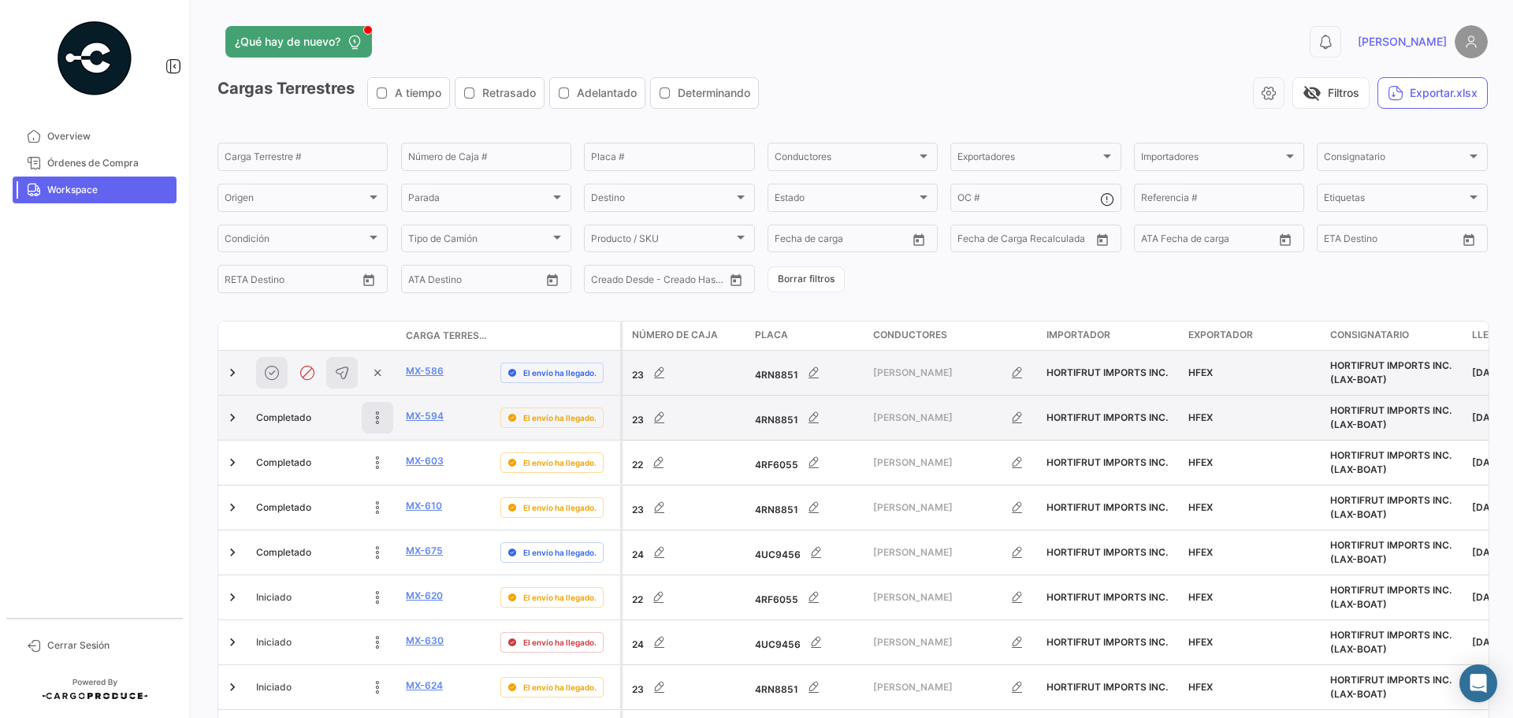
click at [379, 415] on icon at bounding box center [378, 418] width 16 height 16
click at [376, 416] on icon at bounding box center [377, 418] width 22 height 22
click at [1253, 93] on button "button" at bounding box center [1269, 93] width 32 height 32
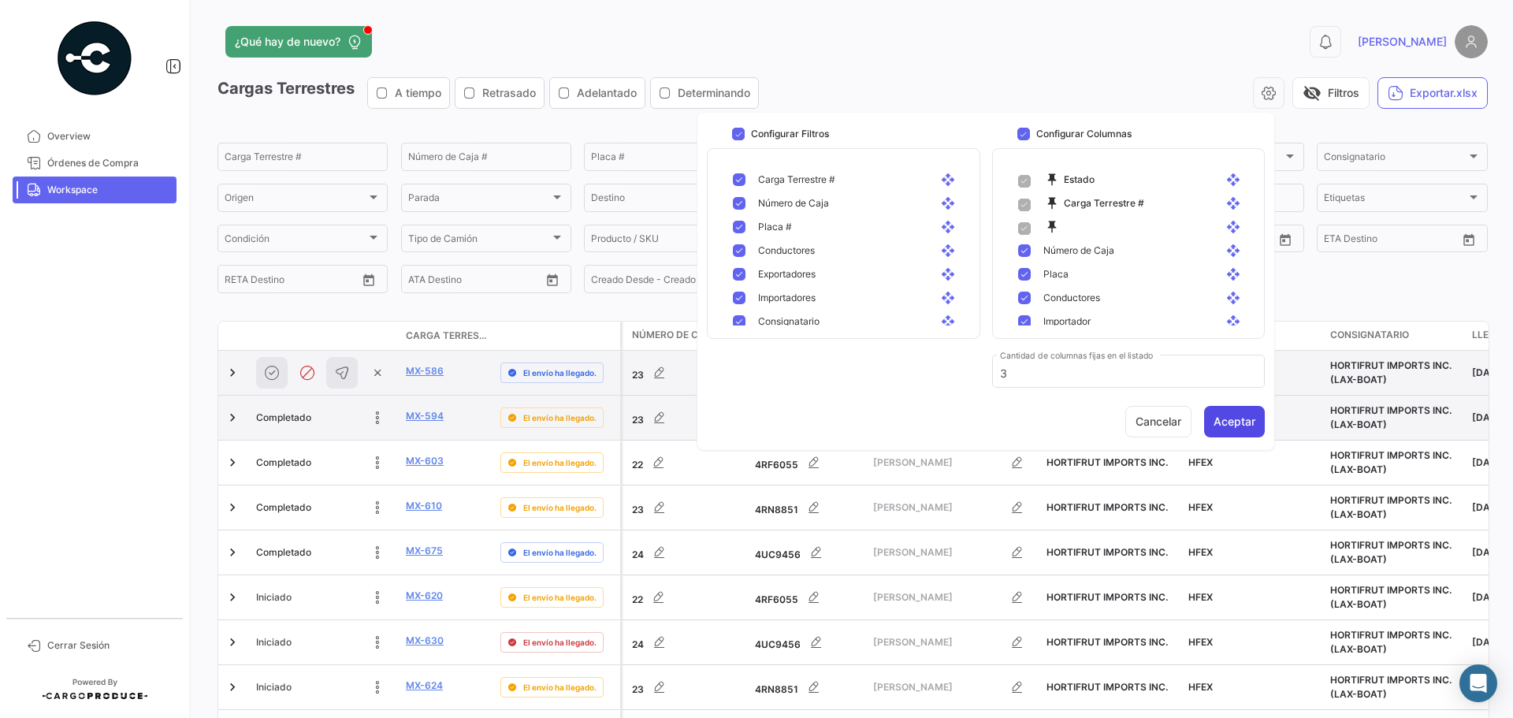
click at [1220, 424] on button "Aceptar" at bounding box center [1234, 422] width 61 height 32
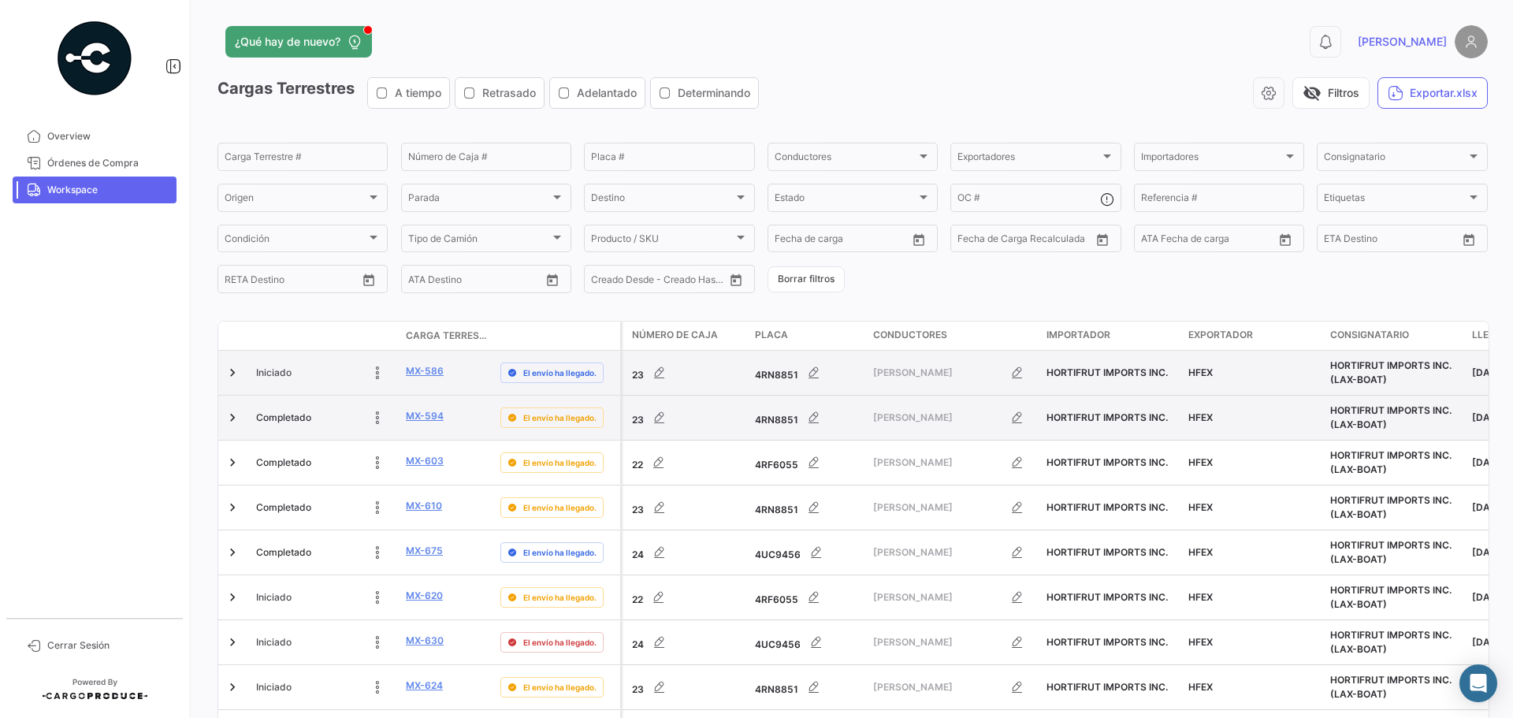
click at [1162, 283] on form "Carga Terrestre # Número de Caja # Placa # Conductores Conductores Exportadores…" at bounding box center [853, 217] width 1270 height 155
click at [426, 373] on link "MX-586" at bounding box center [425, 371] width 38 height 14
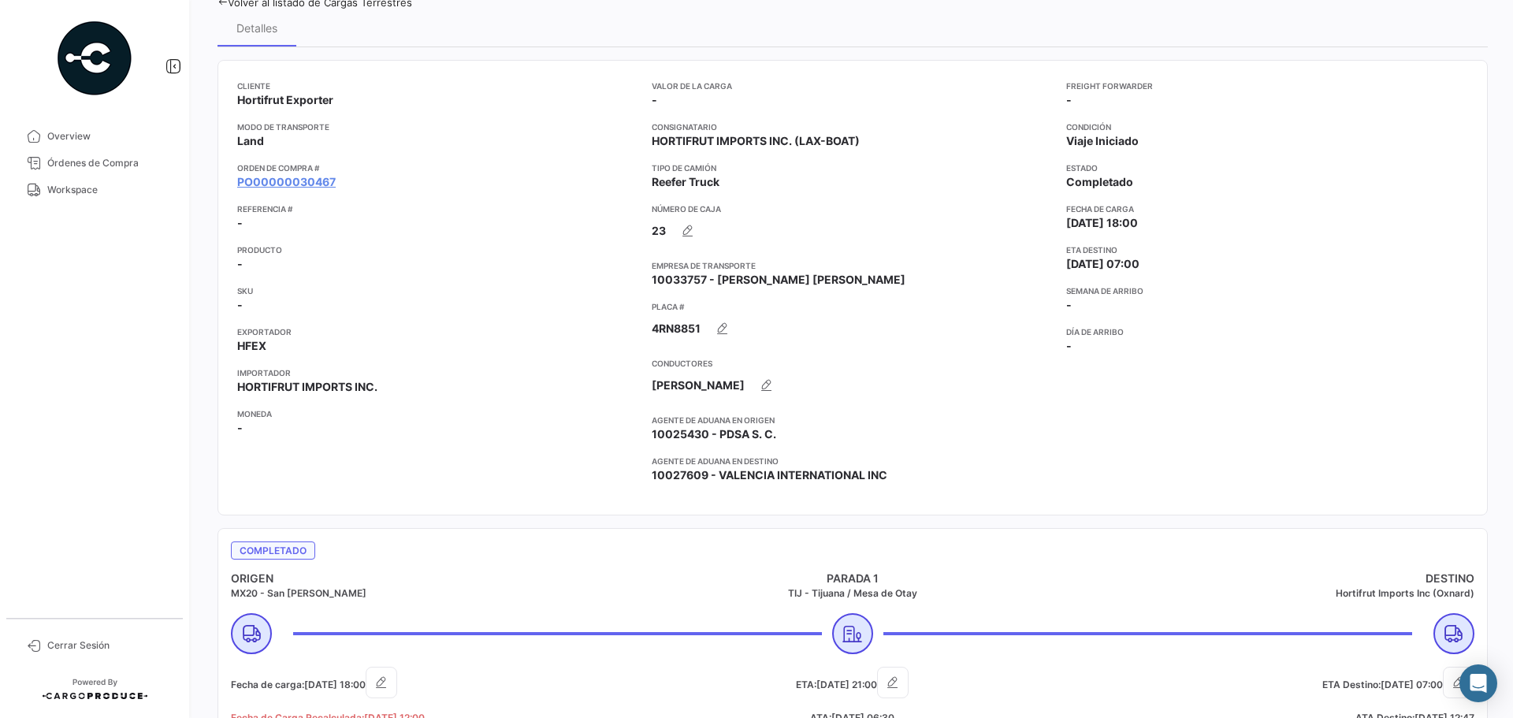
scroll to position [79, 0]
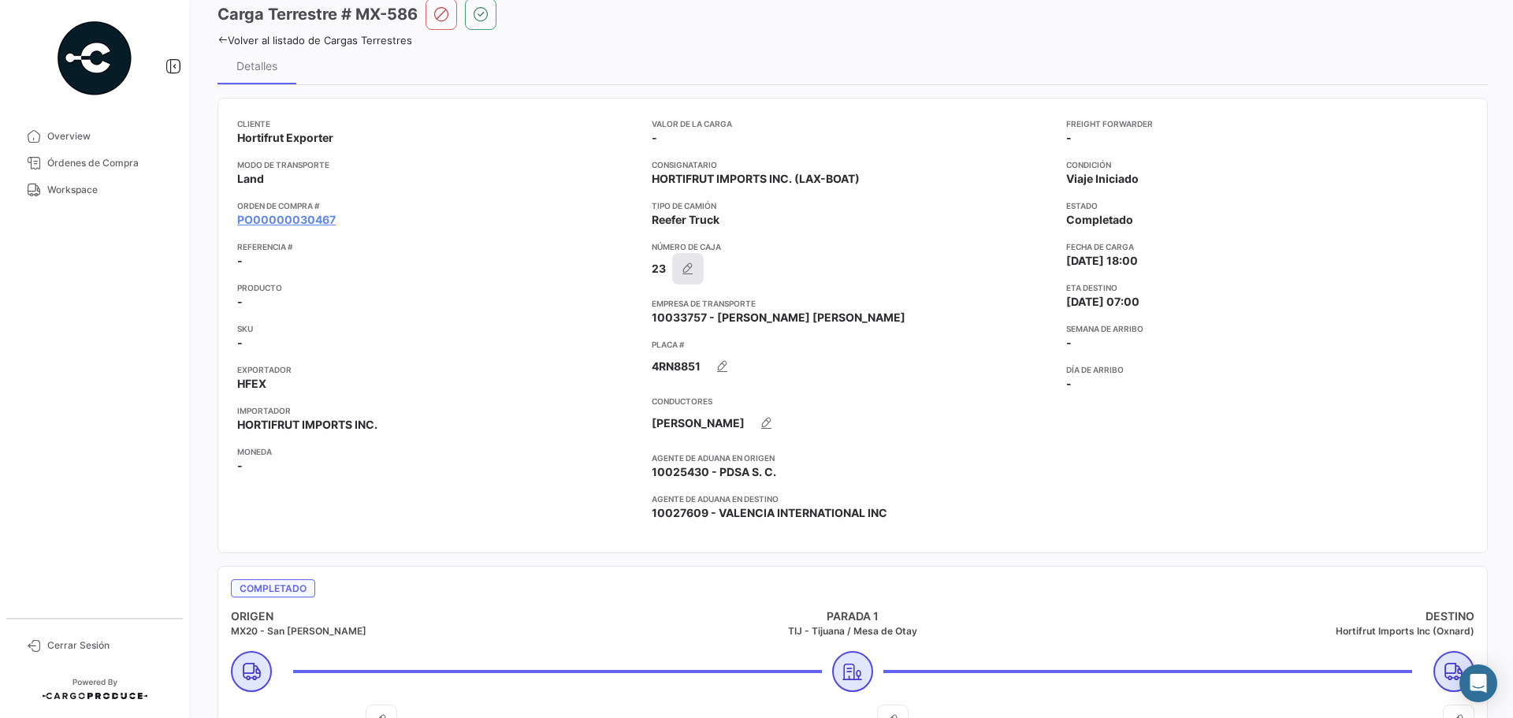
click at [680, 269] on icon "button" at bounding box center [688, 269] width 16 height 16
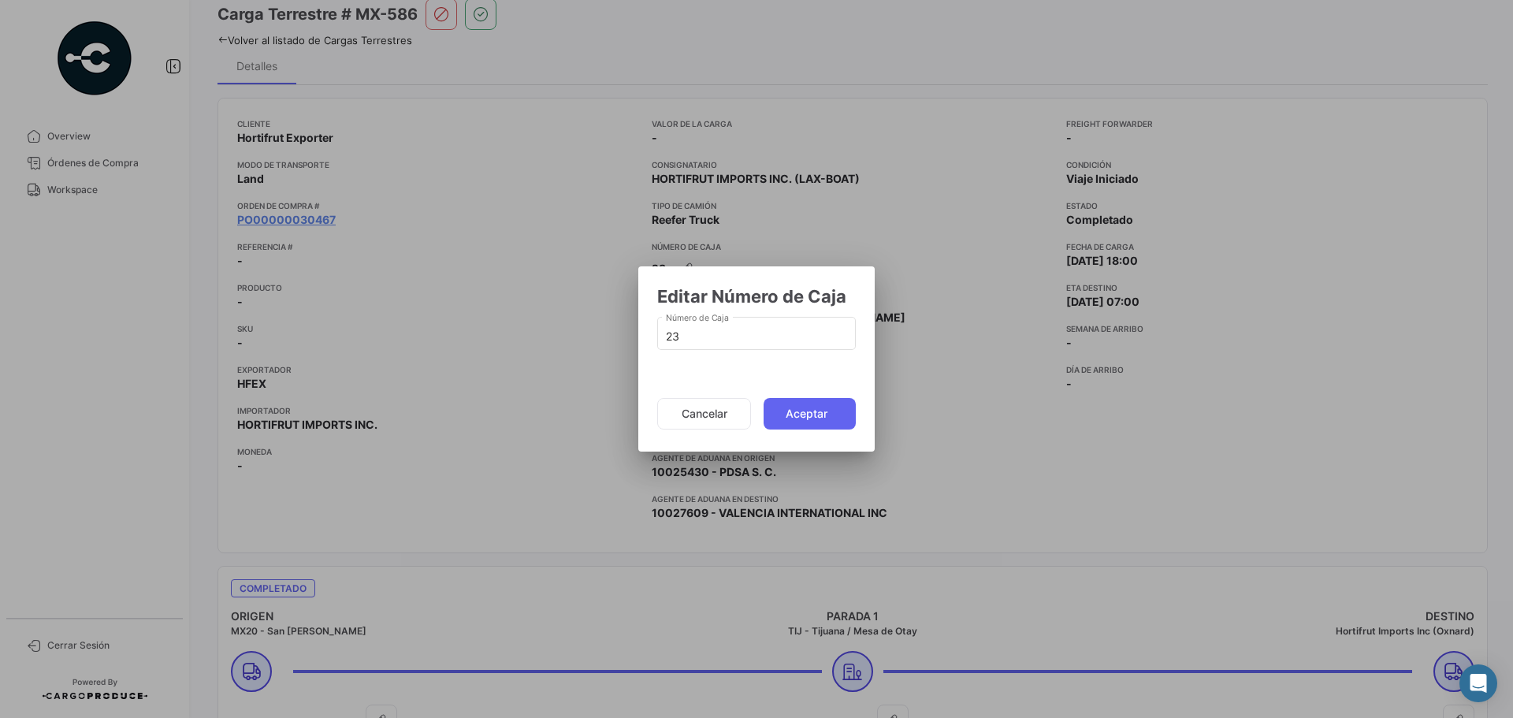
click at [993, 407] on div at bounding box center [756, 359] width 1513 height 718
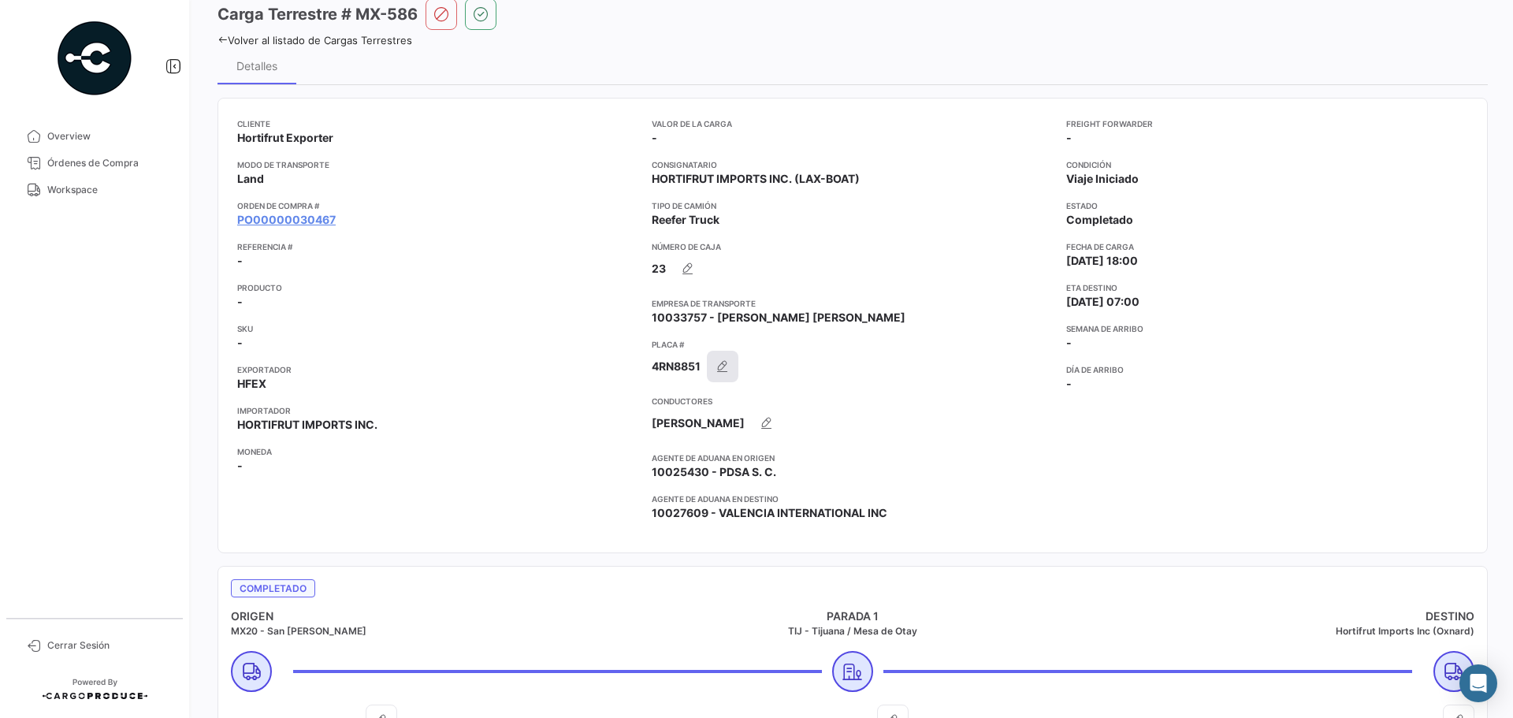
click at [727, 366] on icon "button" at bounding box center [723, 367] width 16 height 16
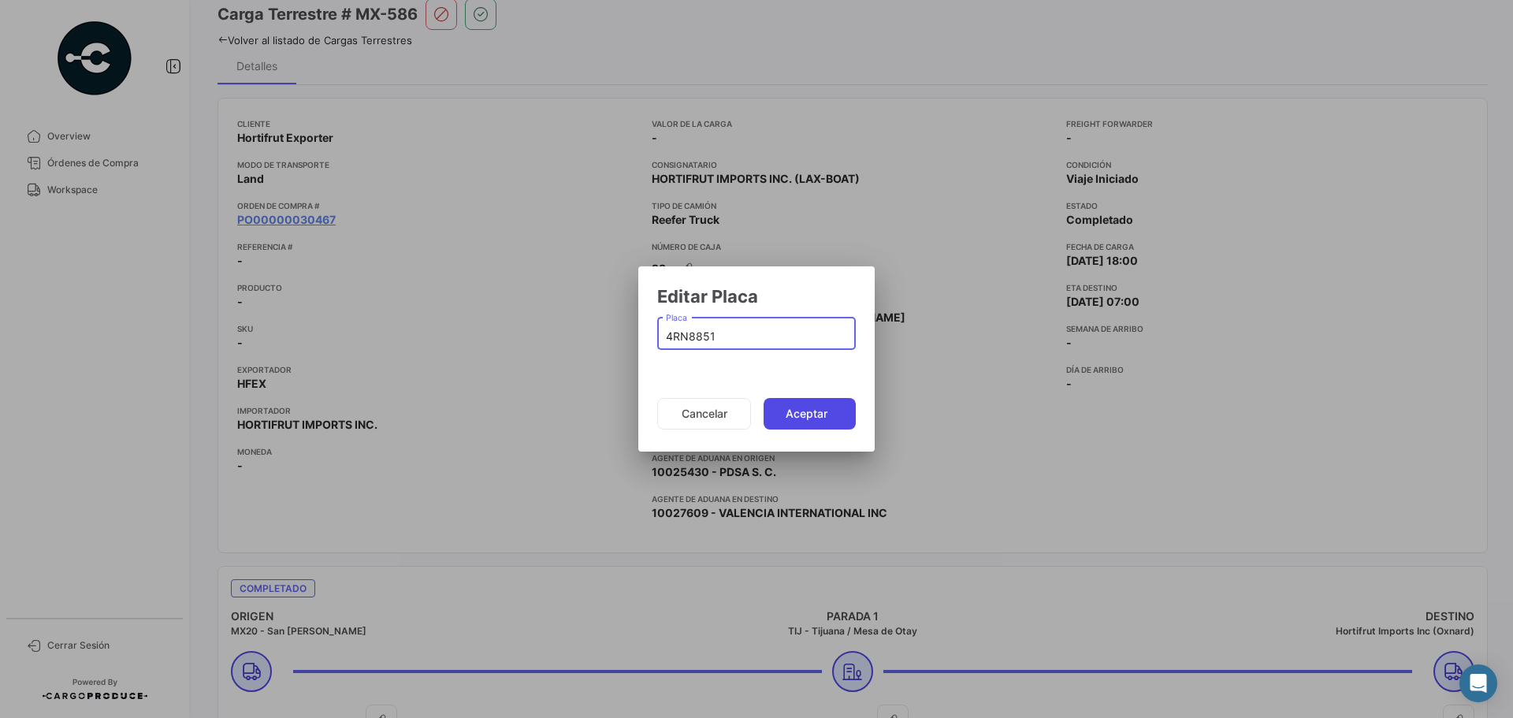
click at [818, 418] on button "Aceptar" at bounding box center [810, 414] width 92 height 32
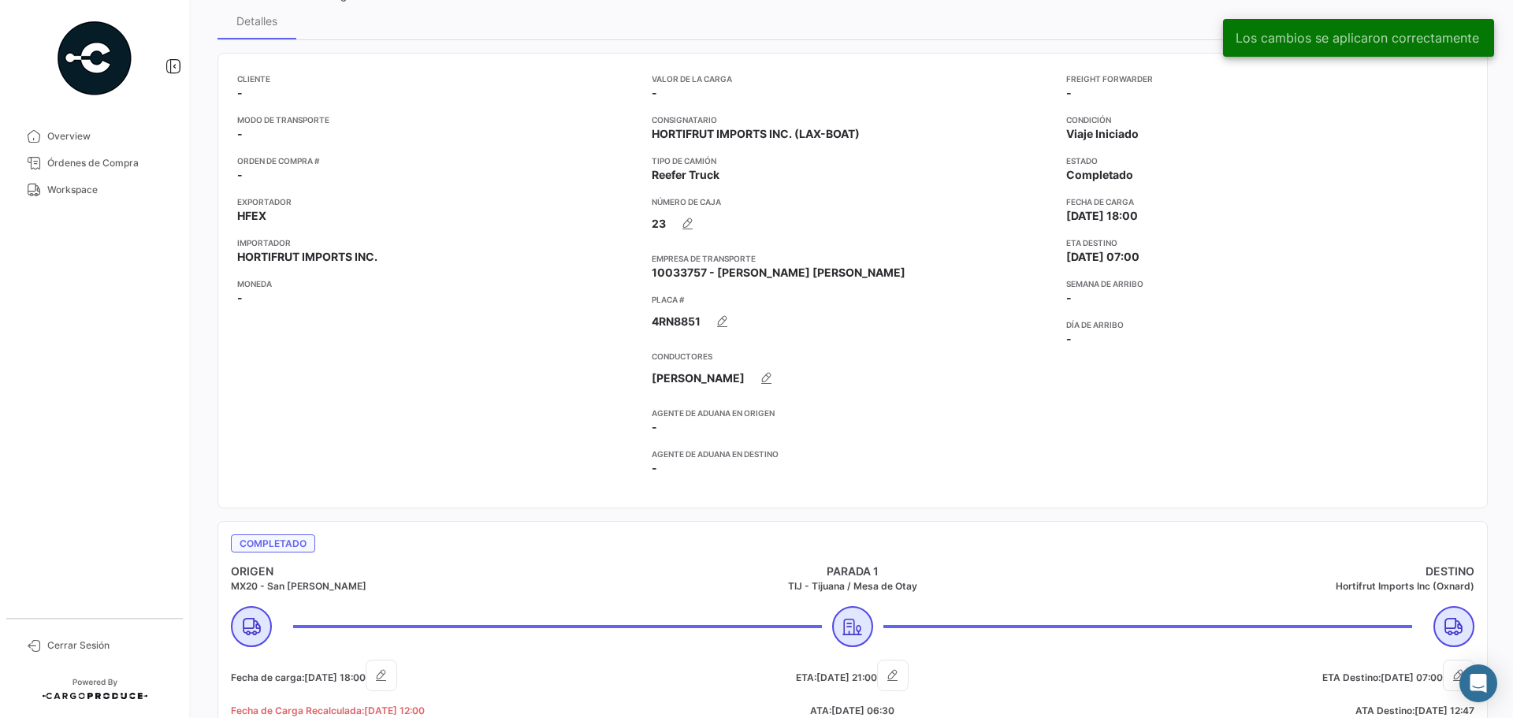
scroll to position [158, 0]
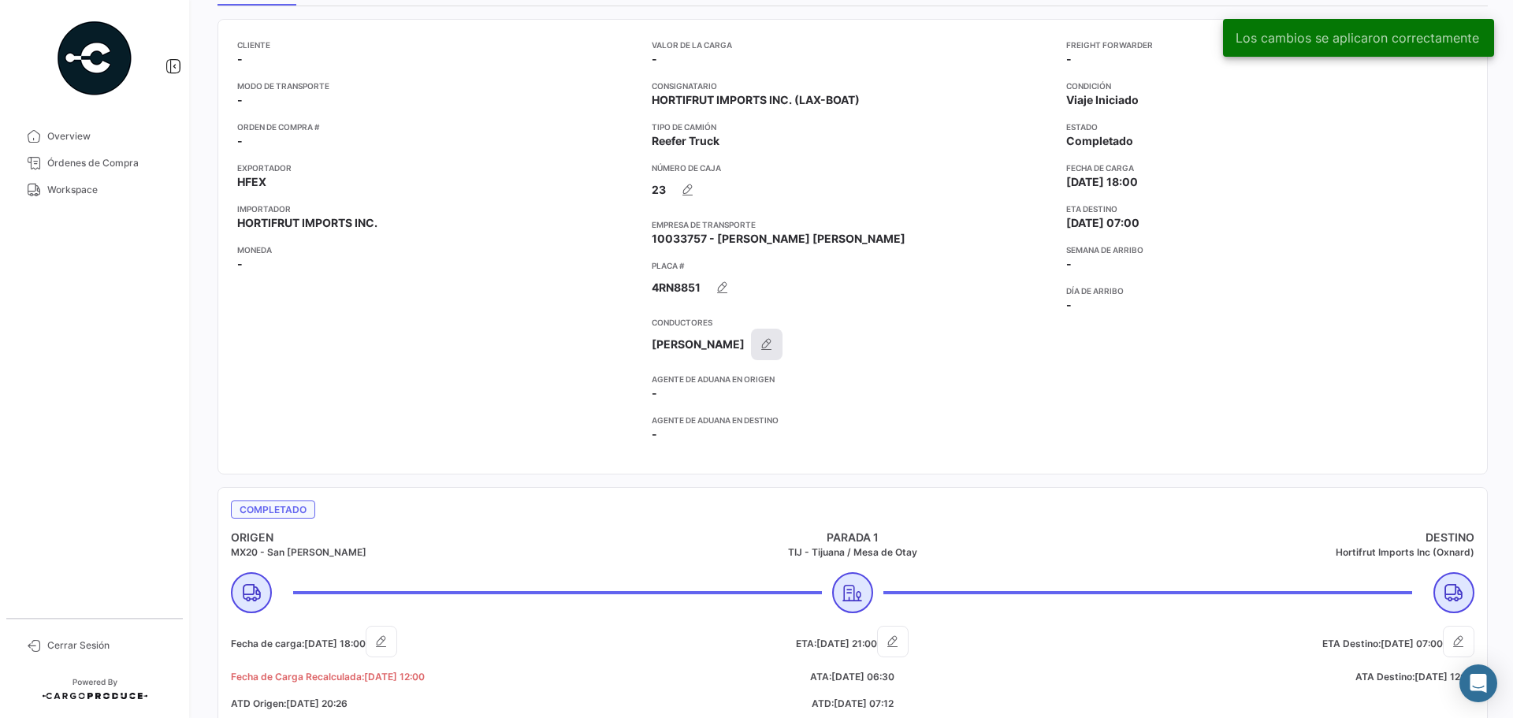
click at [783, 340] on button "button" at bounding box center [767, 345] width 32 height 32
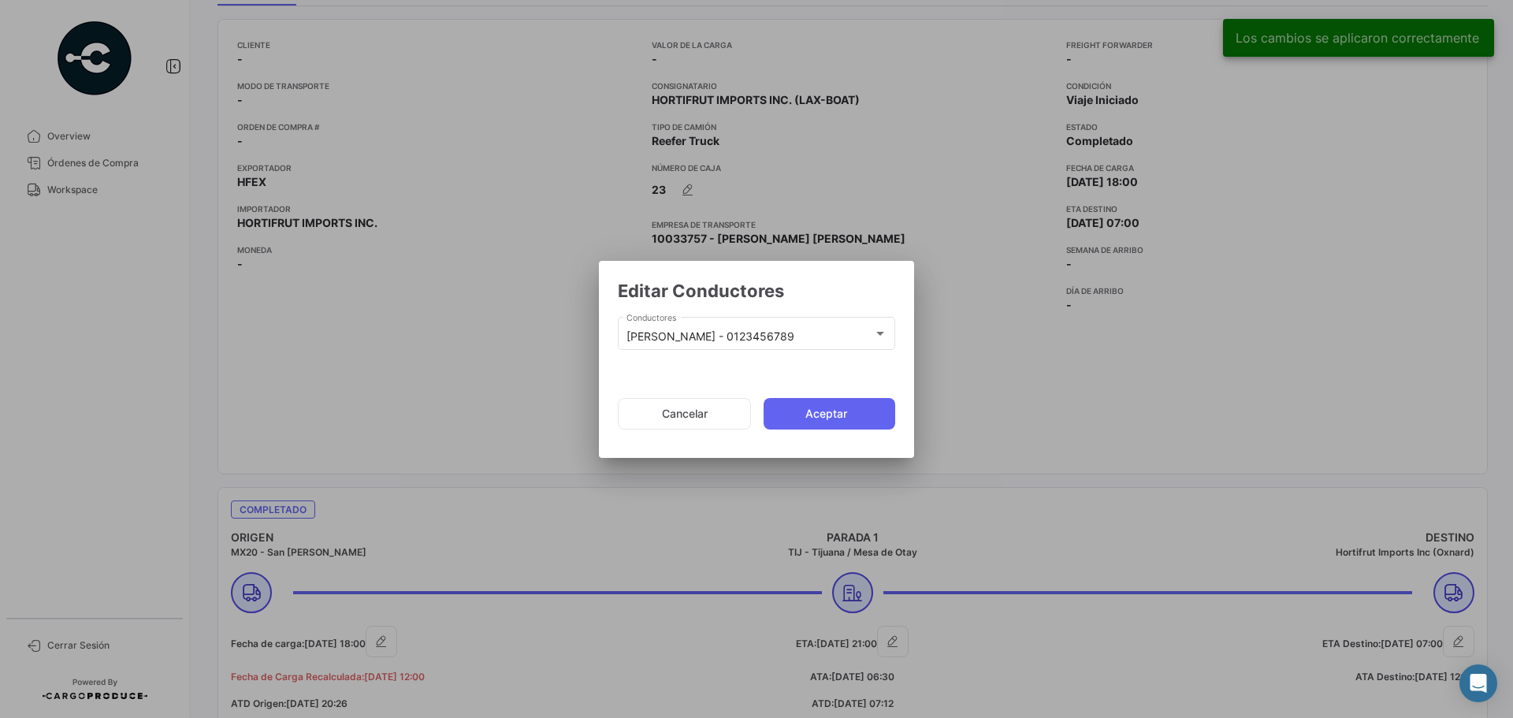
click at [794, 340] on mat-select-trigger "[PERSON_NAME] - 0123456789" at bounding box center [711, 335] width 168 height 13
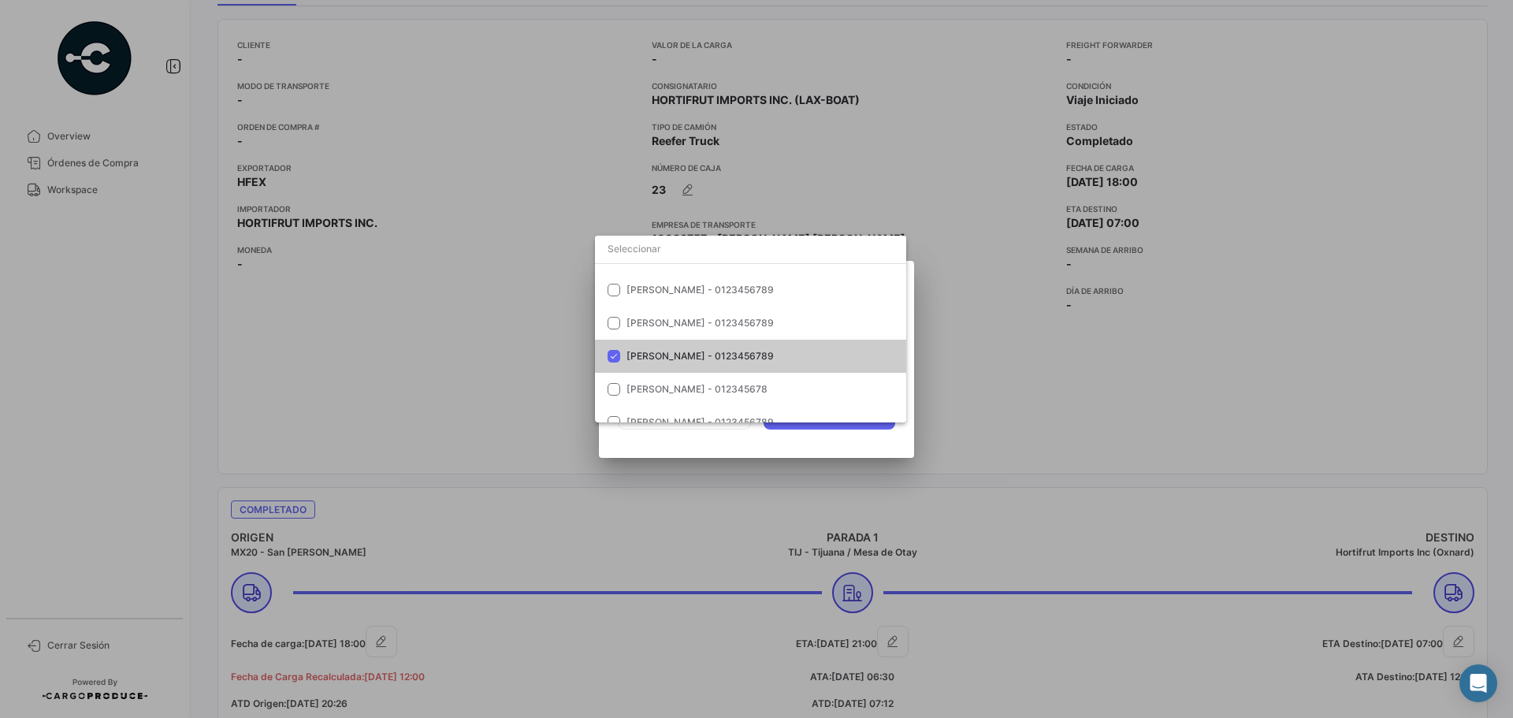
scroll to position [244, 0]
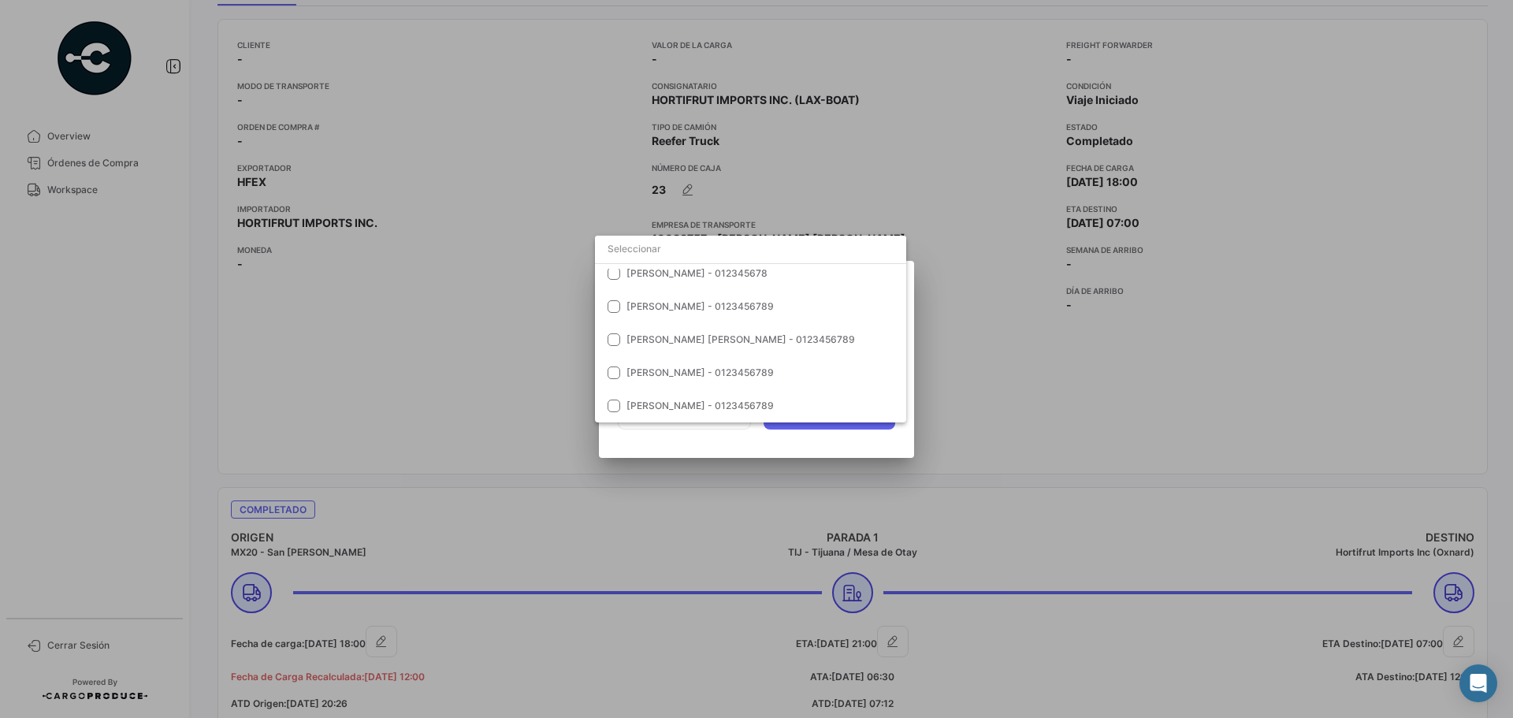
click at [833, 192] on div at bounding box center [756, 359] width 1513 height 718
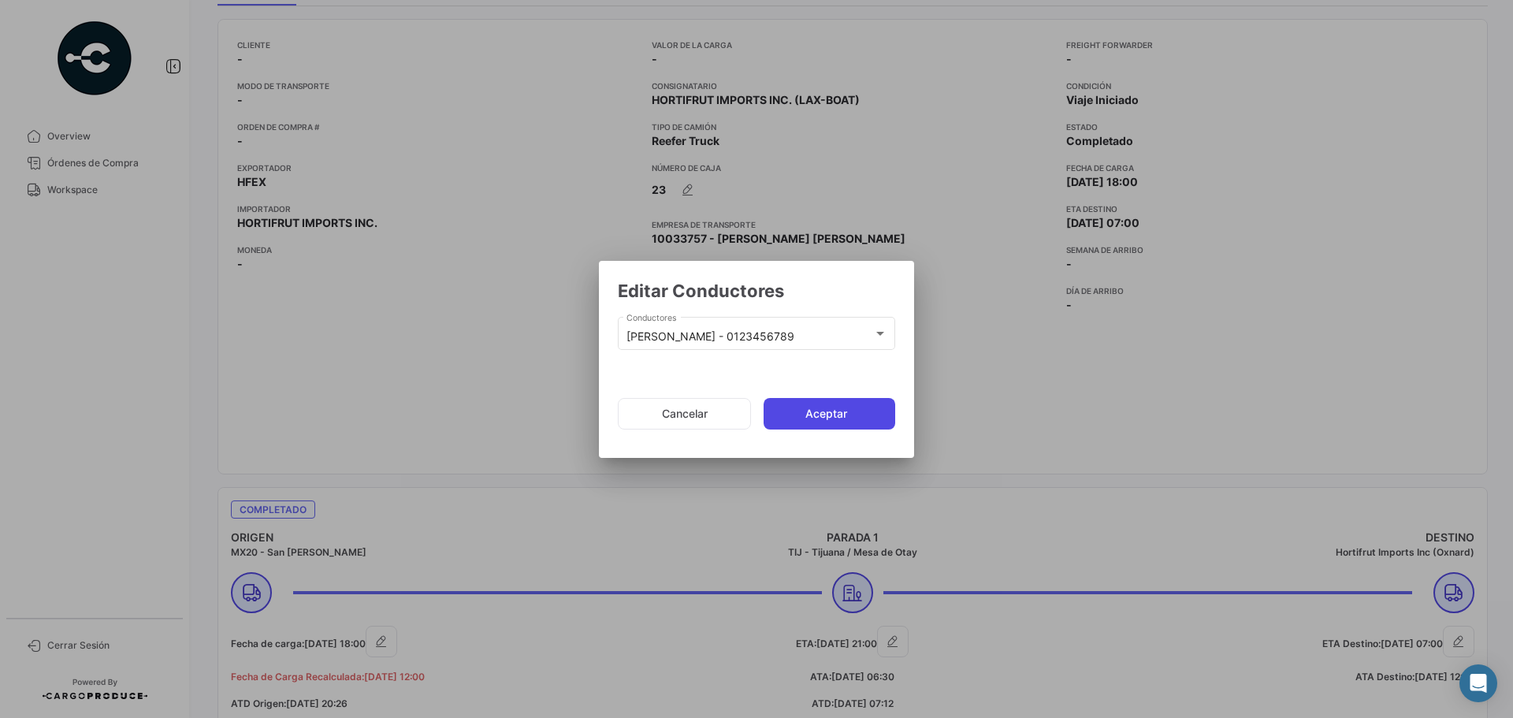
click at [798, 411] on button "Aceptar" at bounding box center [830, 414] width 132 height 32
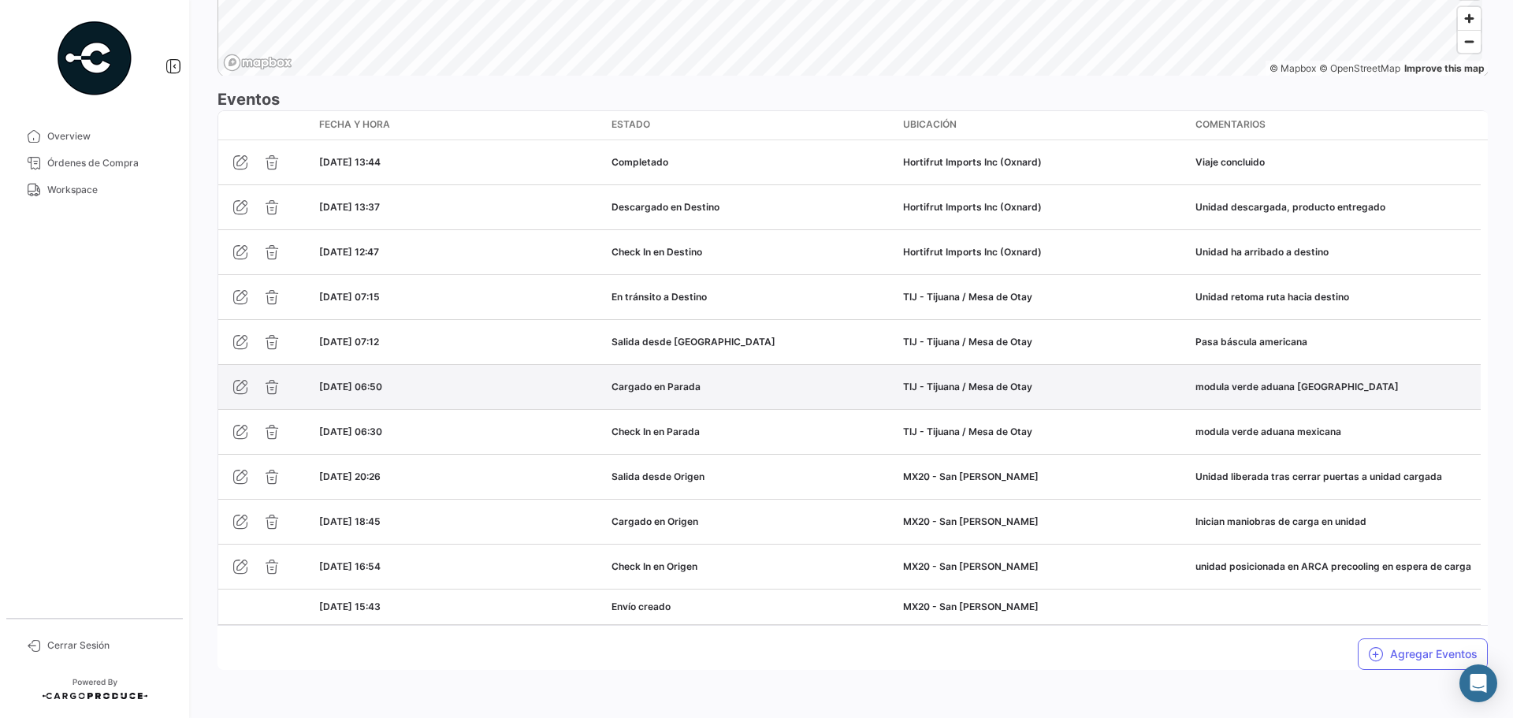
scroll to position [1321, 0]
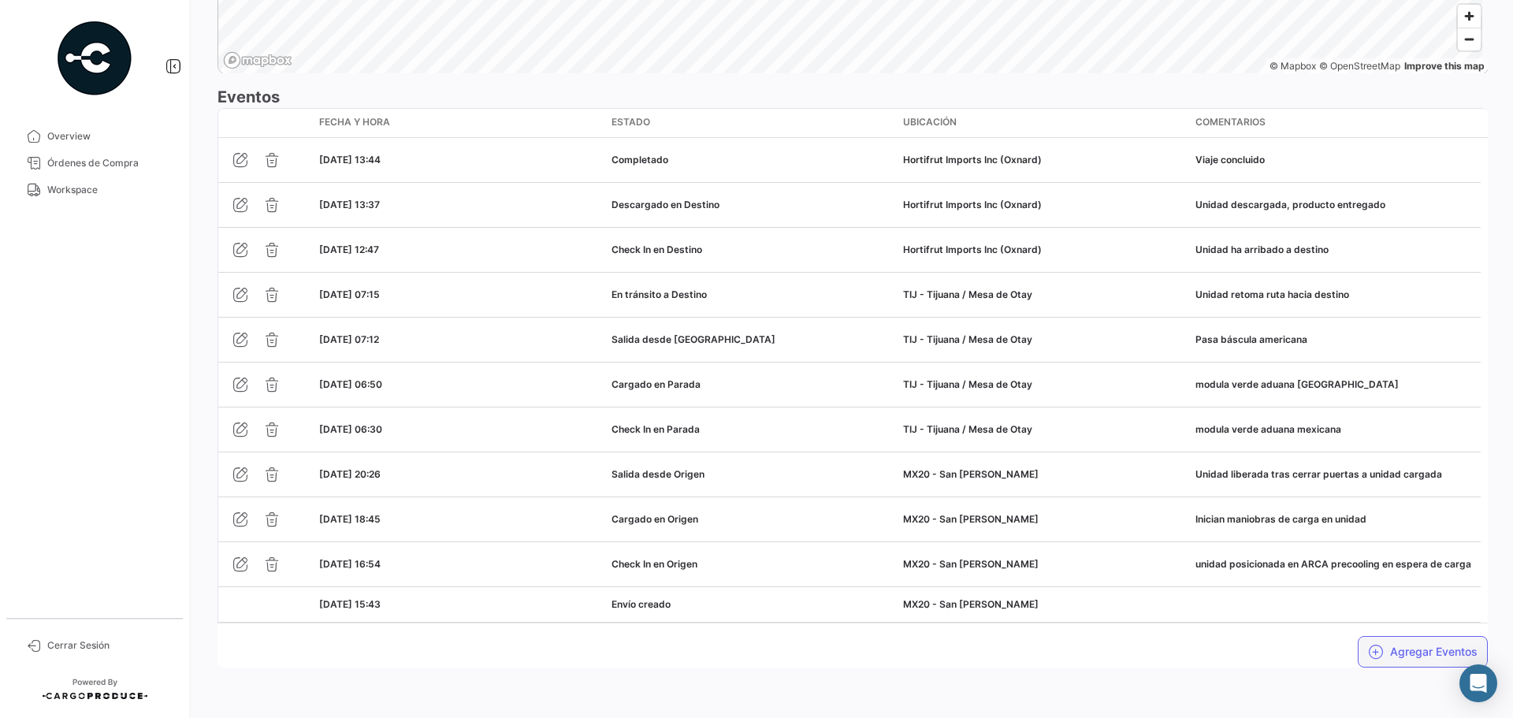
click at [1411, 646] on button "Agregar Eventos" at bounding box center [1423, 652] width 130 height 32
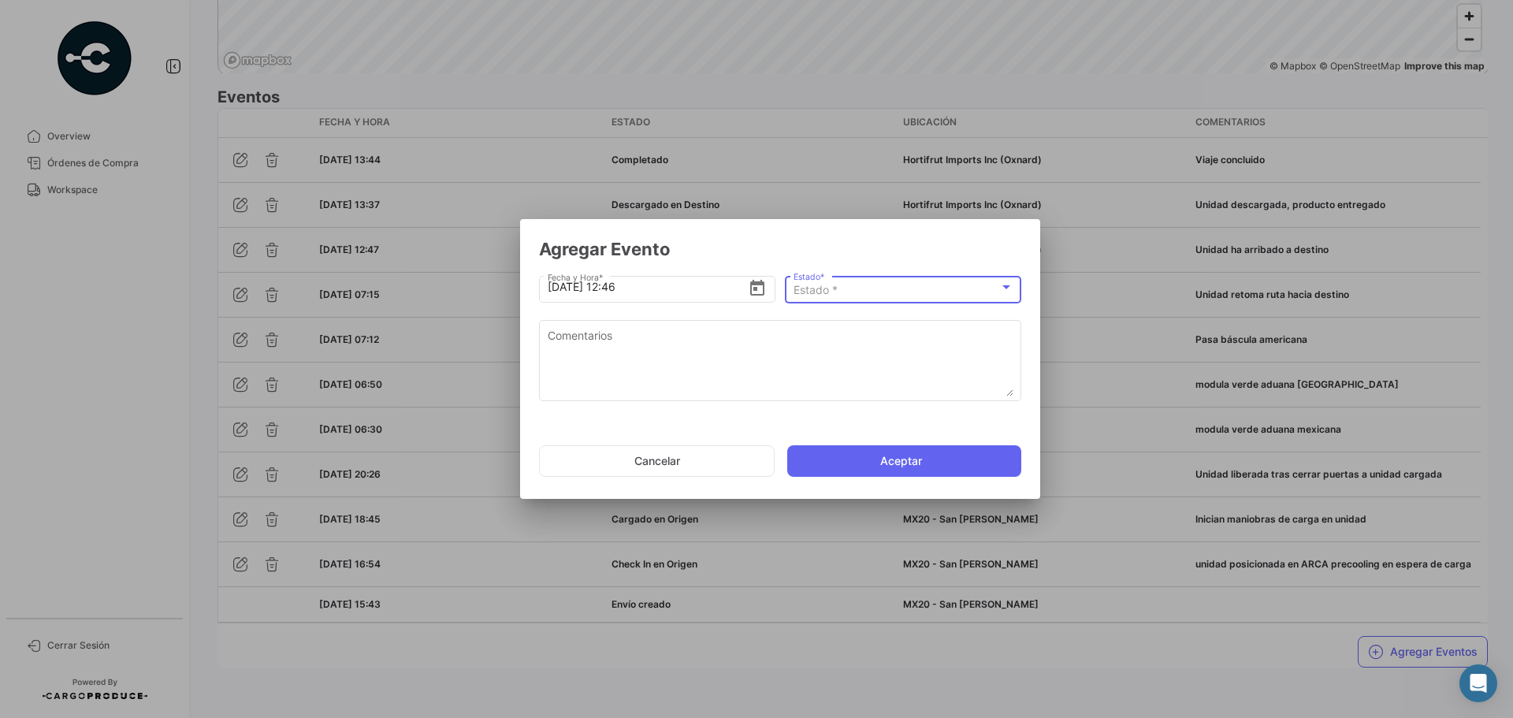
click at [950, 295] on div "Estado *" at bounding box center [897, 290] width 206 height 13
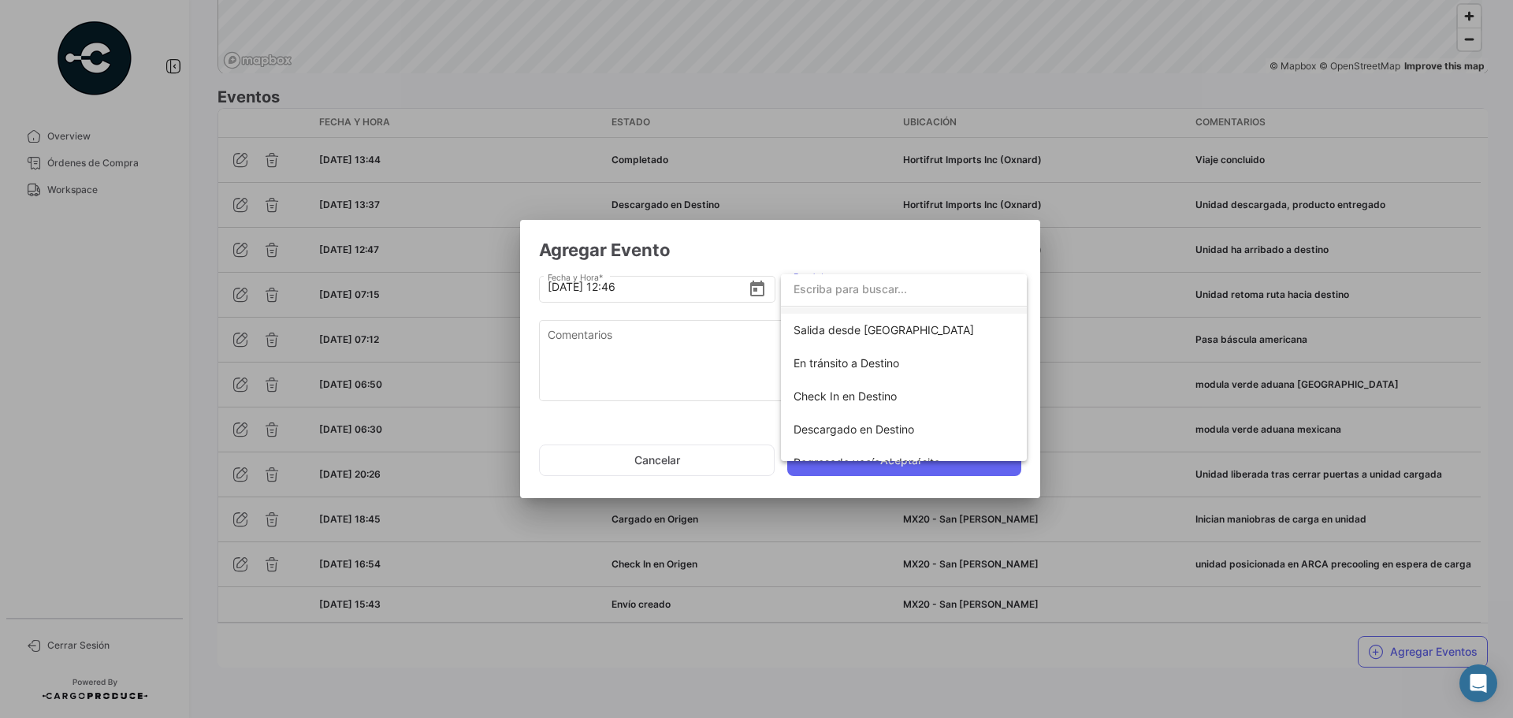
scroll to position [236, 0]
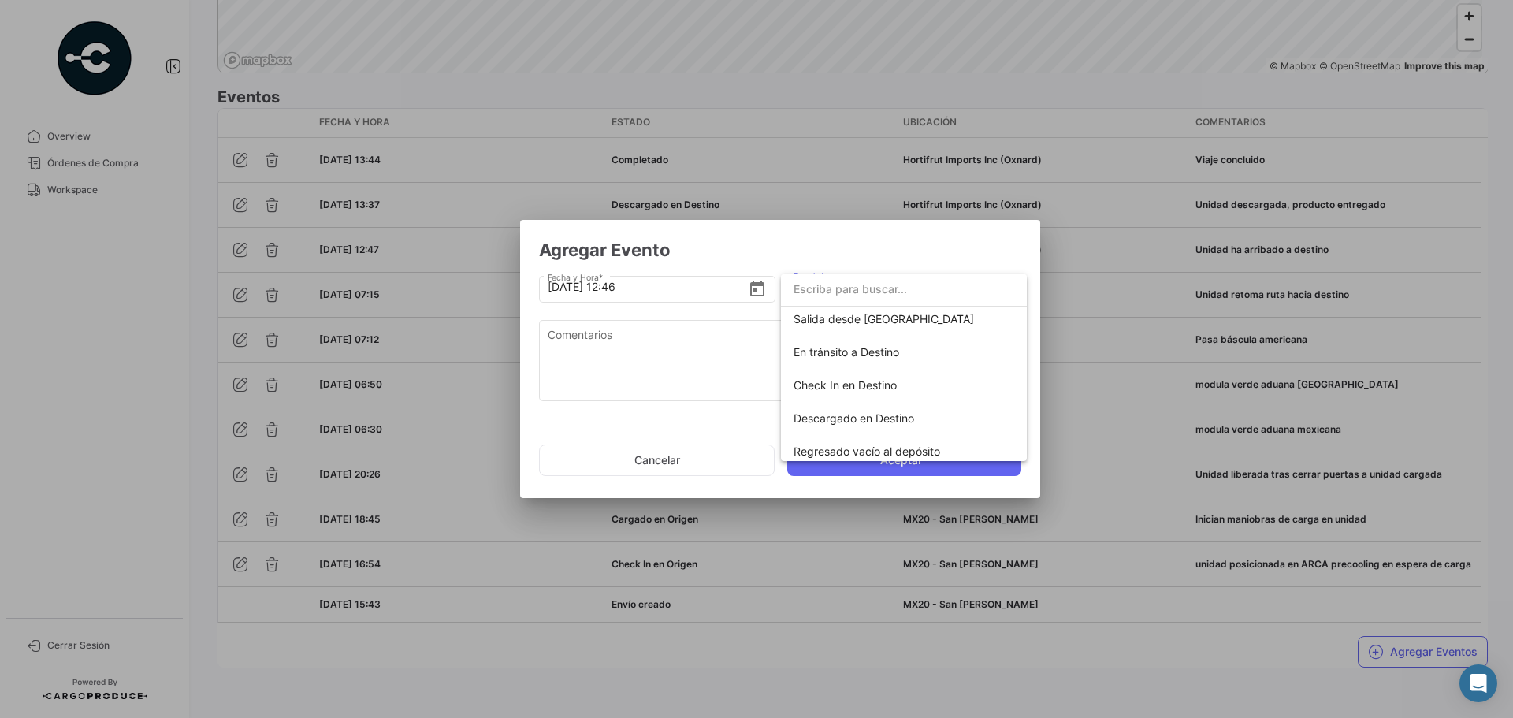
click at [721, 466] on div at bounding box center [756, 359] width 1513 height 718
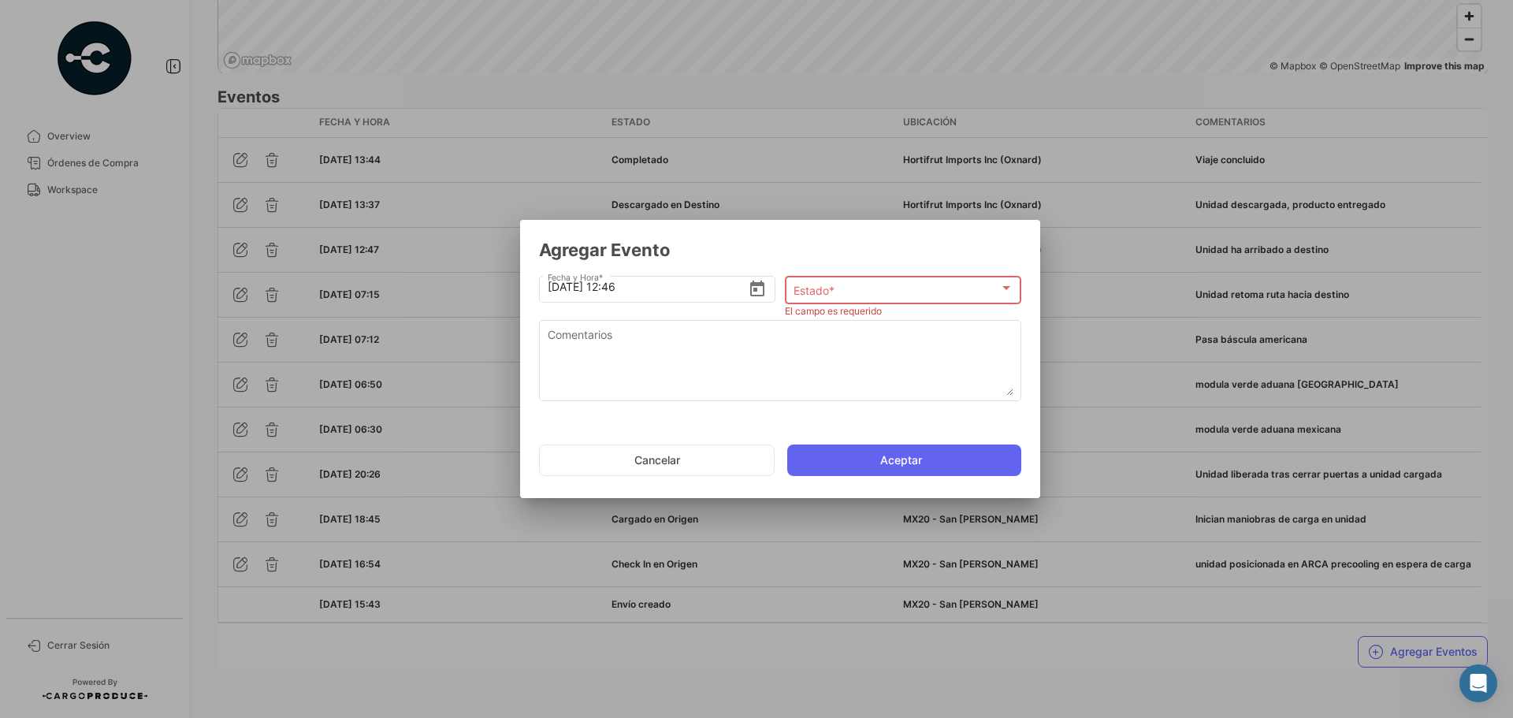
click at [721, 466] on button "Cancelar" at bounding box center [657, 460] width 236 height 32
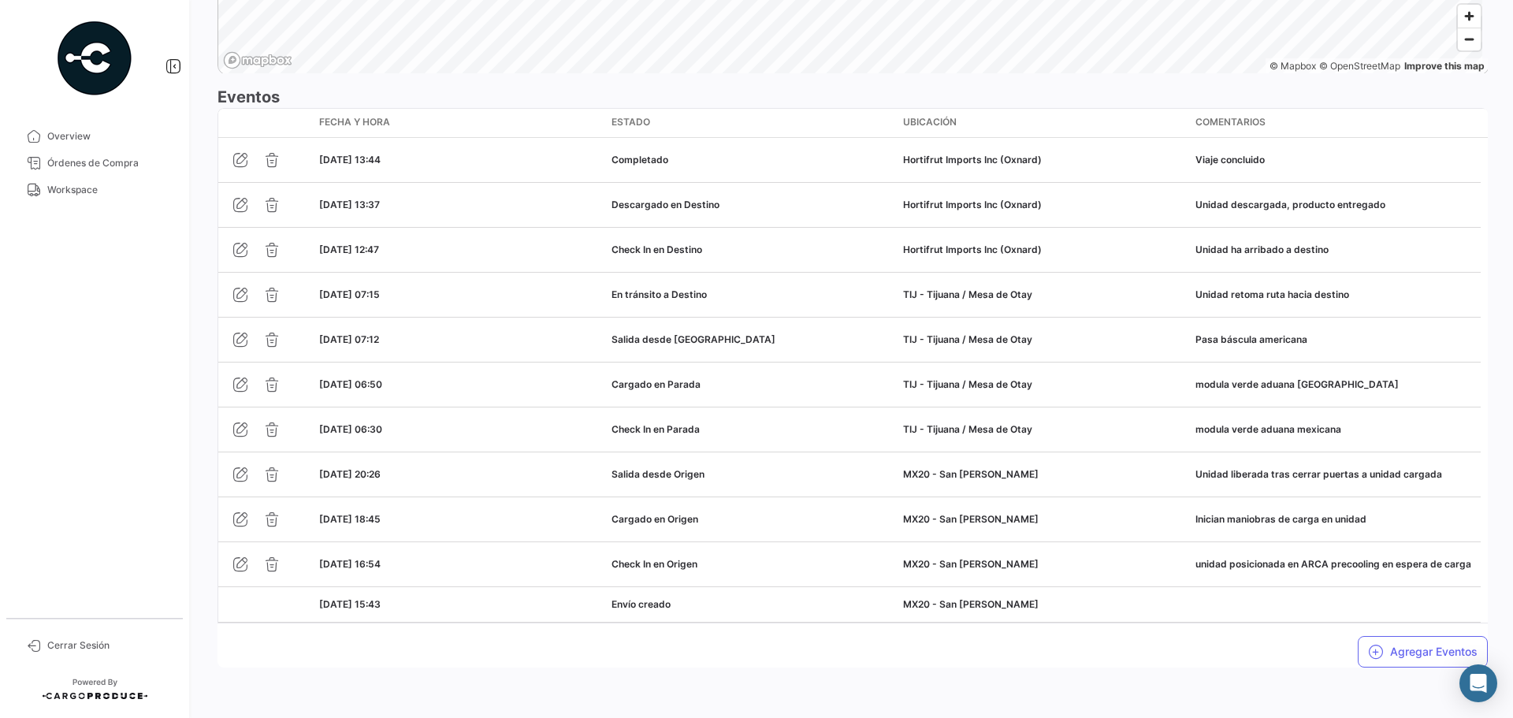
click at [1012, 667] on div "Agregar Eventos" at bounding box center [853, 645] width 1270 height 44
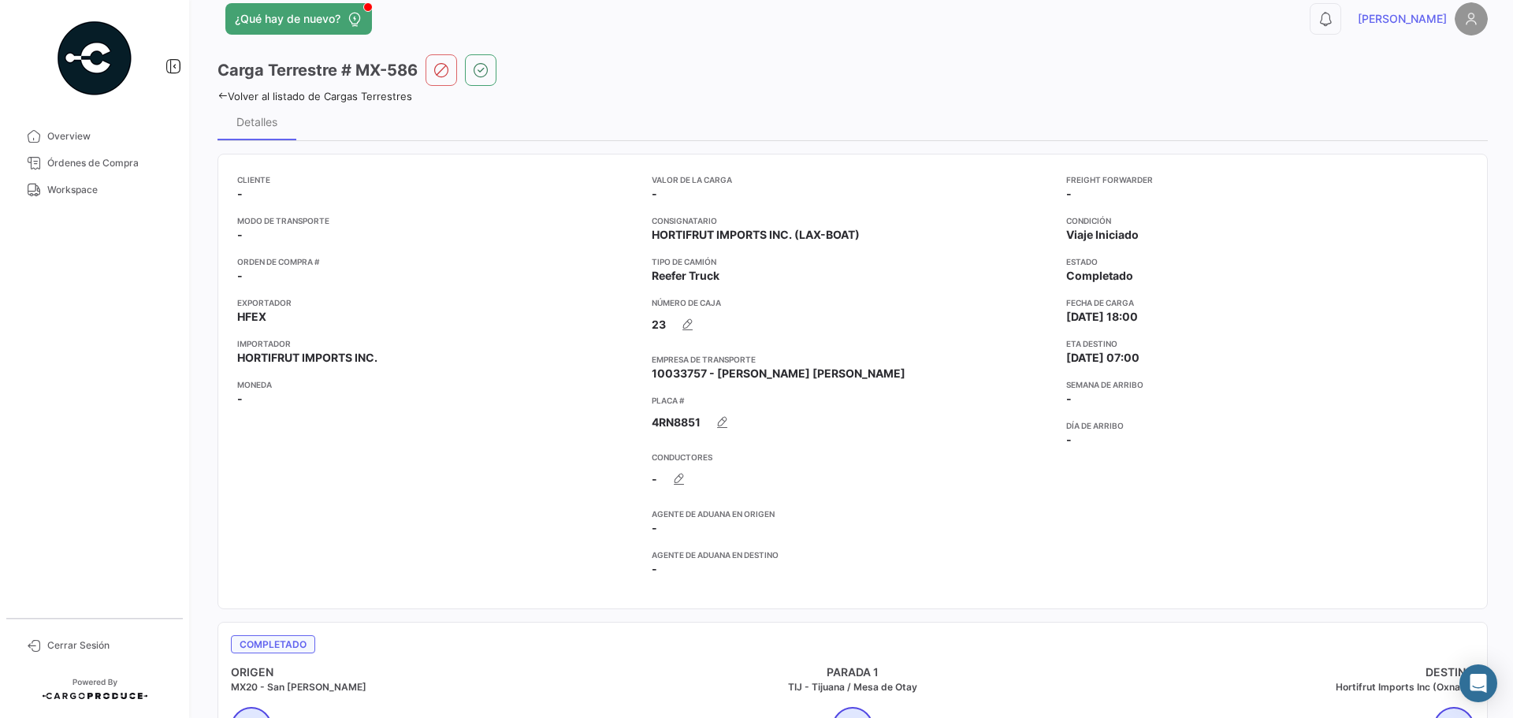
scroll to position [0, 0]
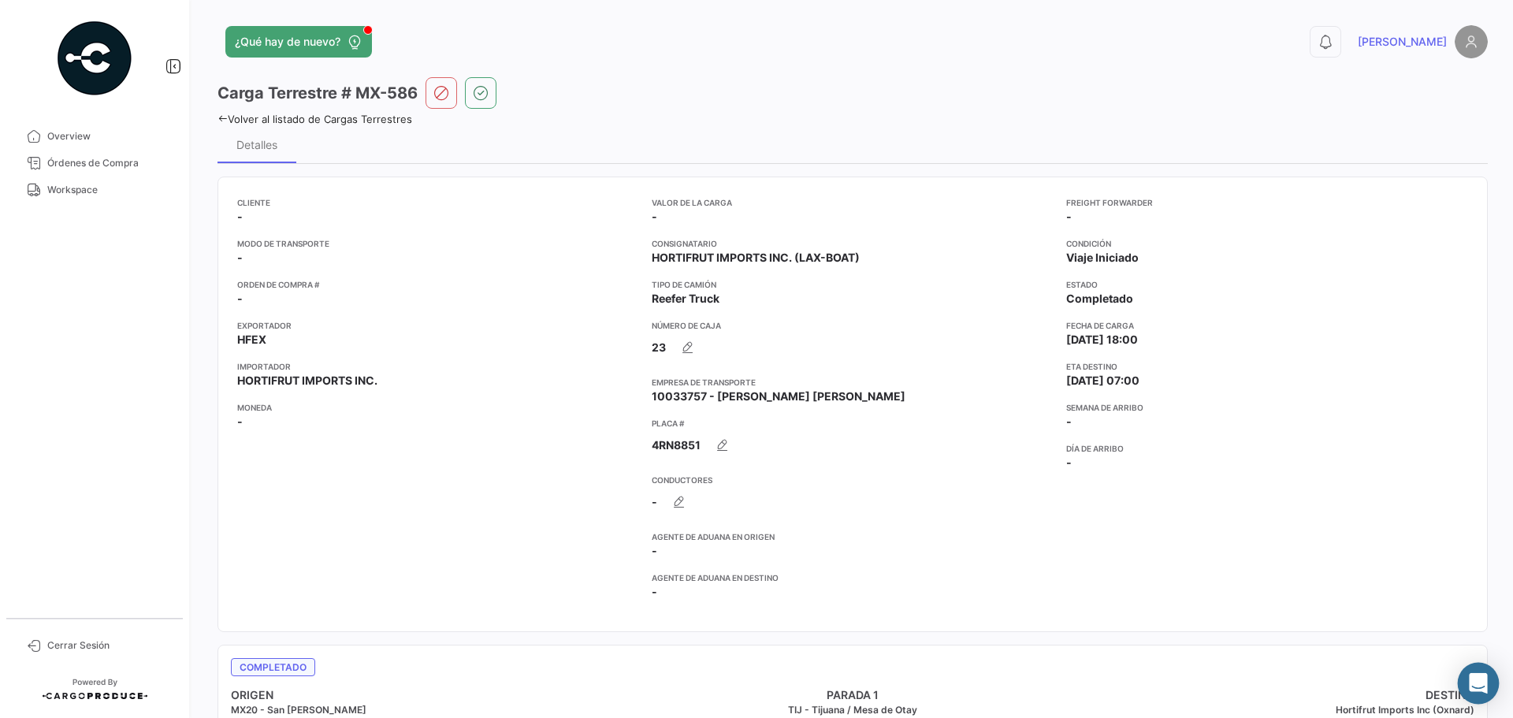
click at [1478, 682] on icon "Abrir Intercom Messenger" at bounding box center [1478, 683] width 18 height 20
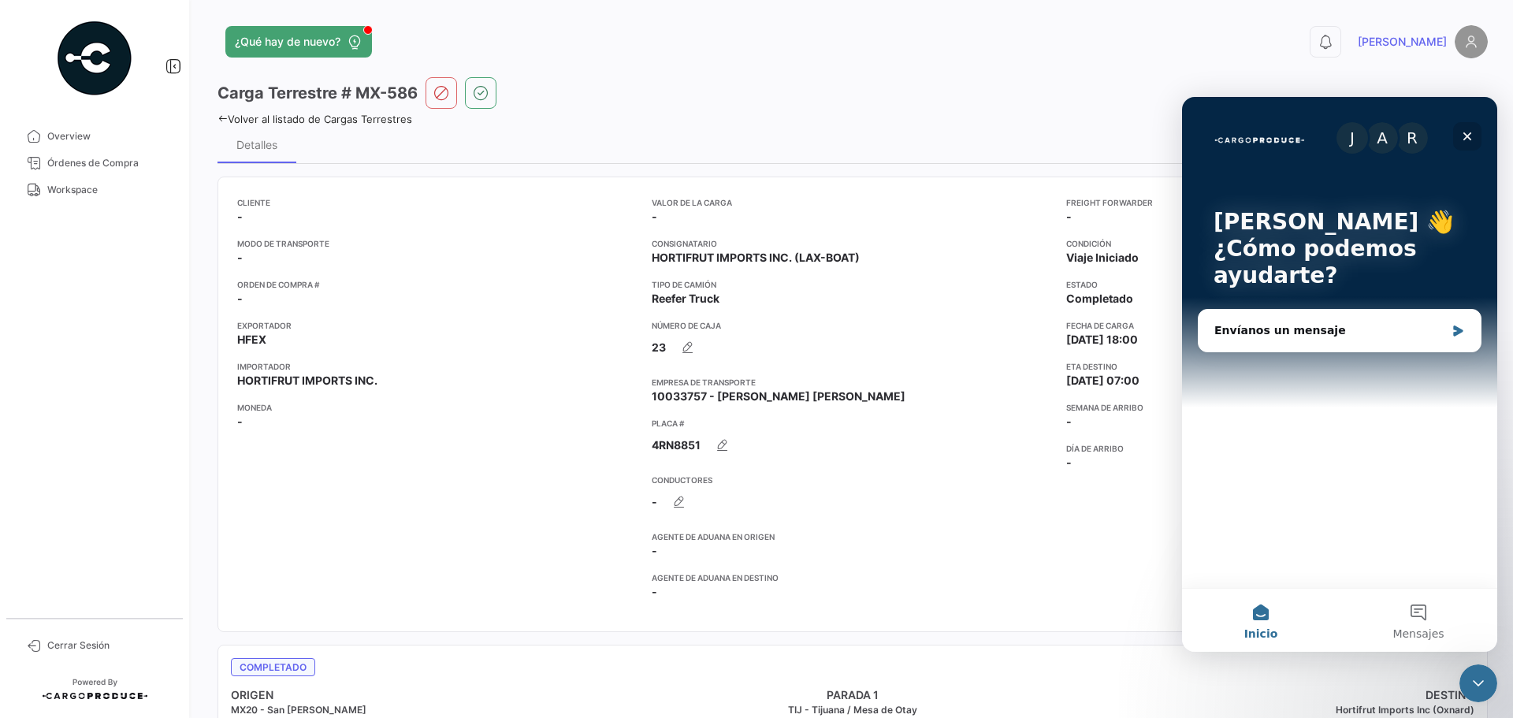
click at [1468, 136] on icon "Cerrar" at bounding box center [1467, 136] width 9 height 9
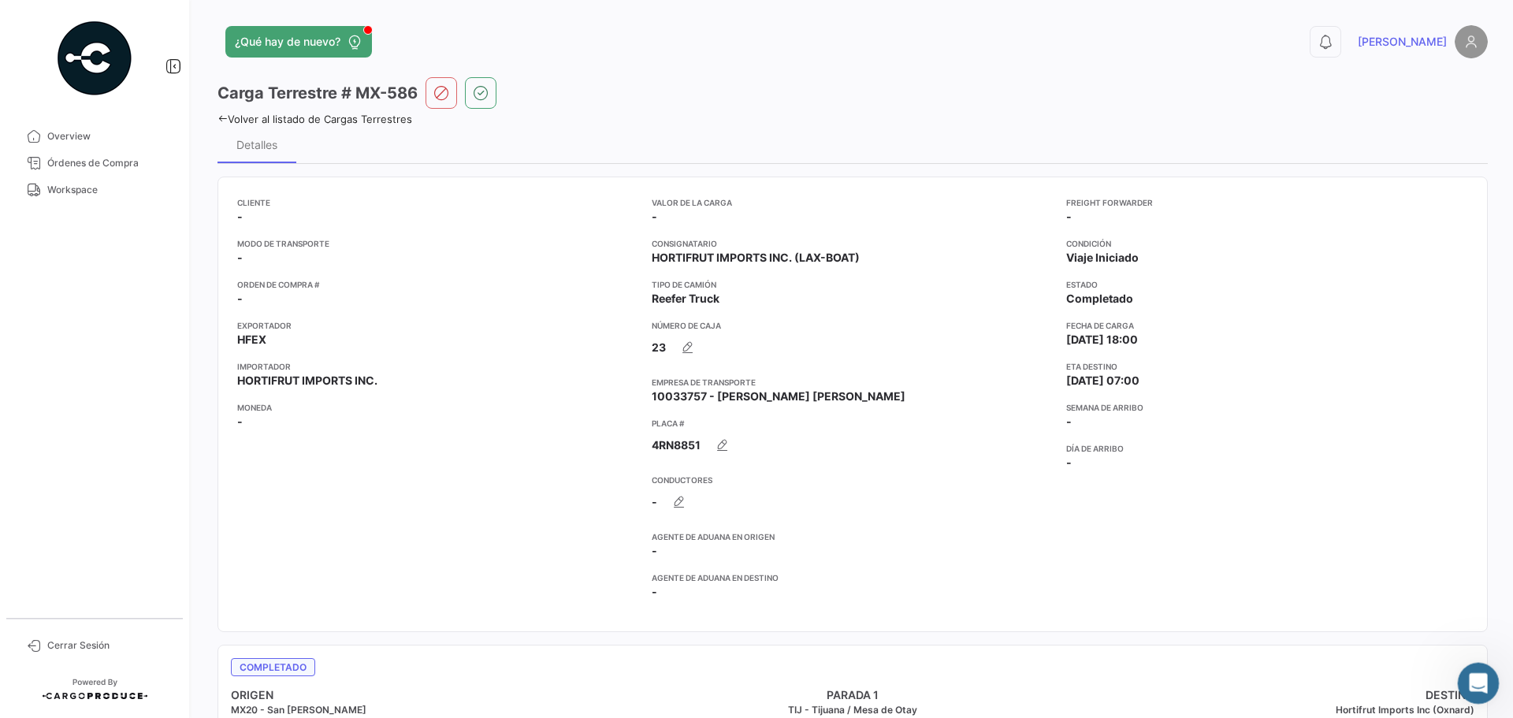
click at [1480, 684] on icon "Abrir Intercom Messenger" at bounding box center [1476, 681] width 26 height 26
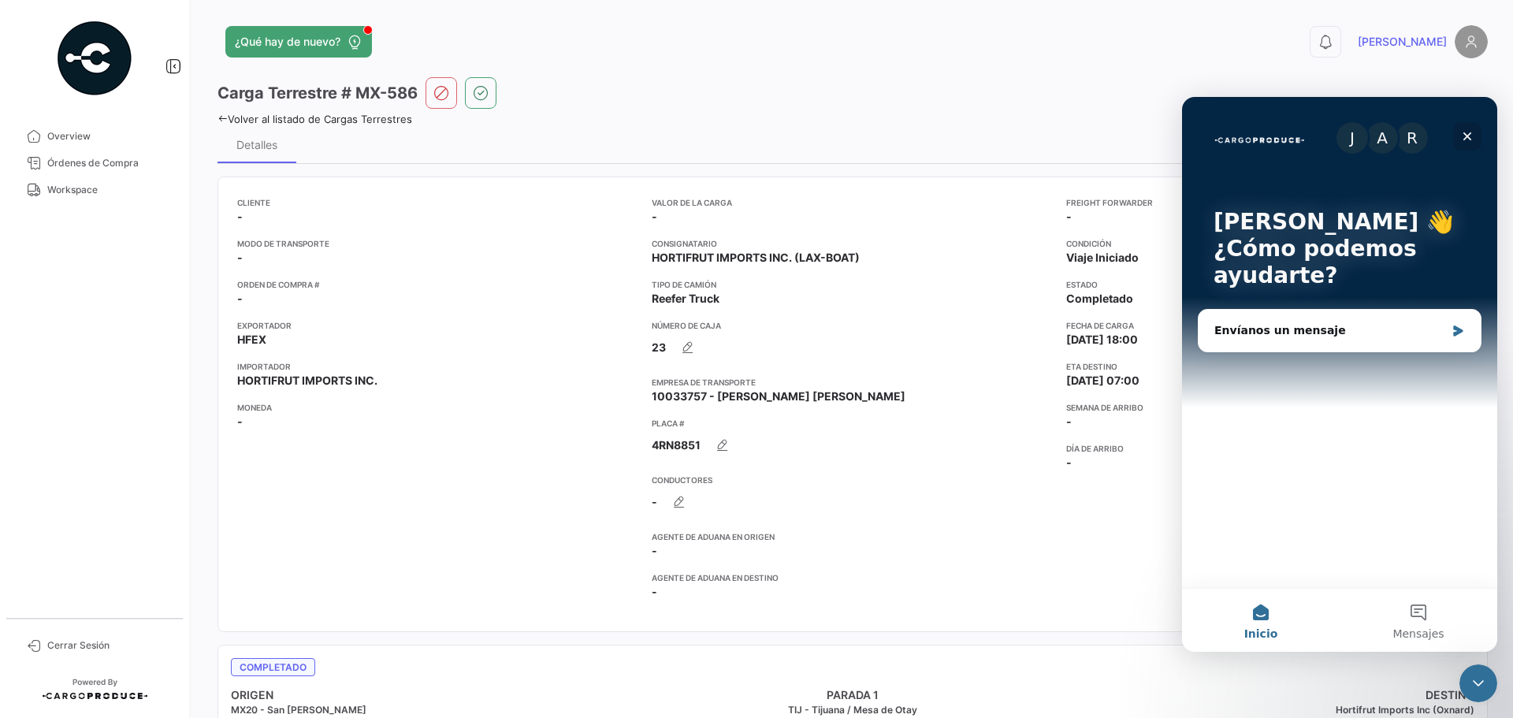
click at [1466, 142] on icon "Cerrar" at bounding box center [1467, 136] width 13 height 13
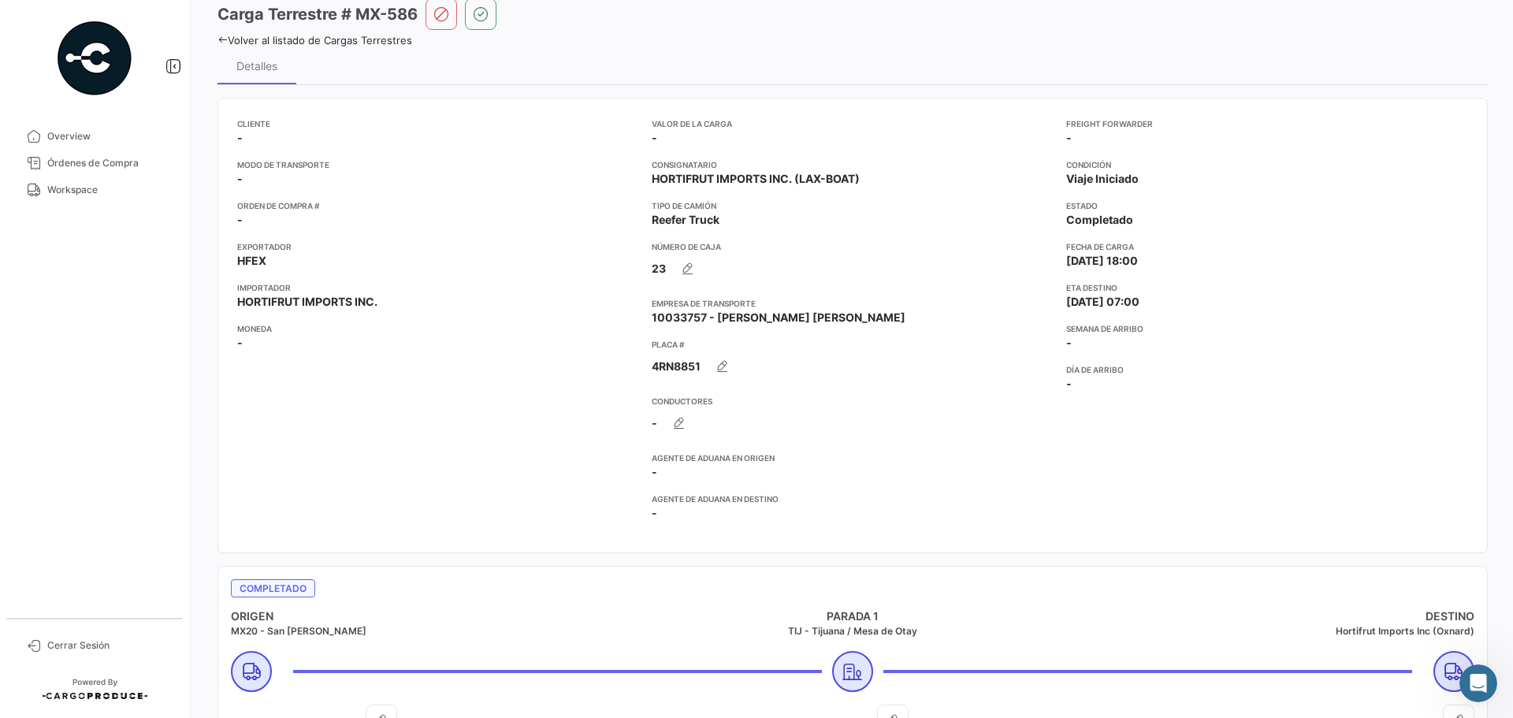
scroll to position [158, 0]
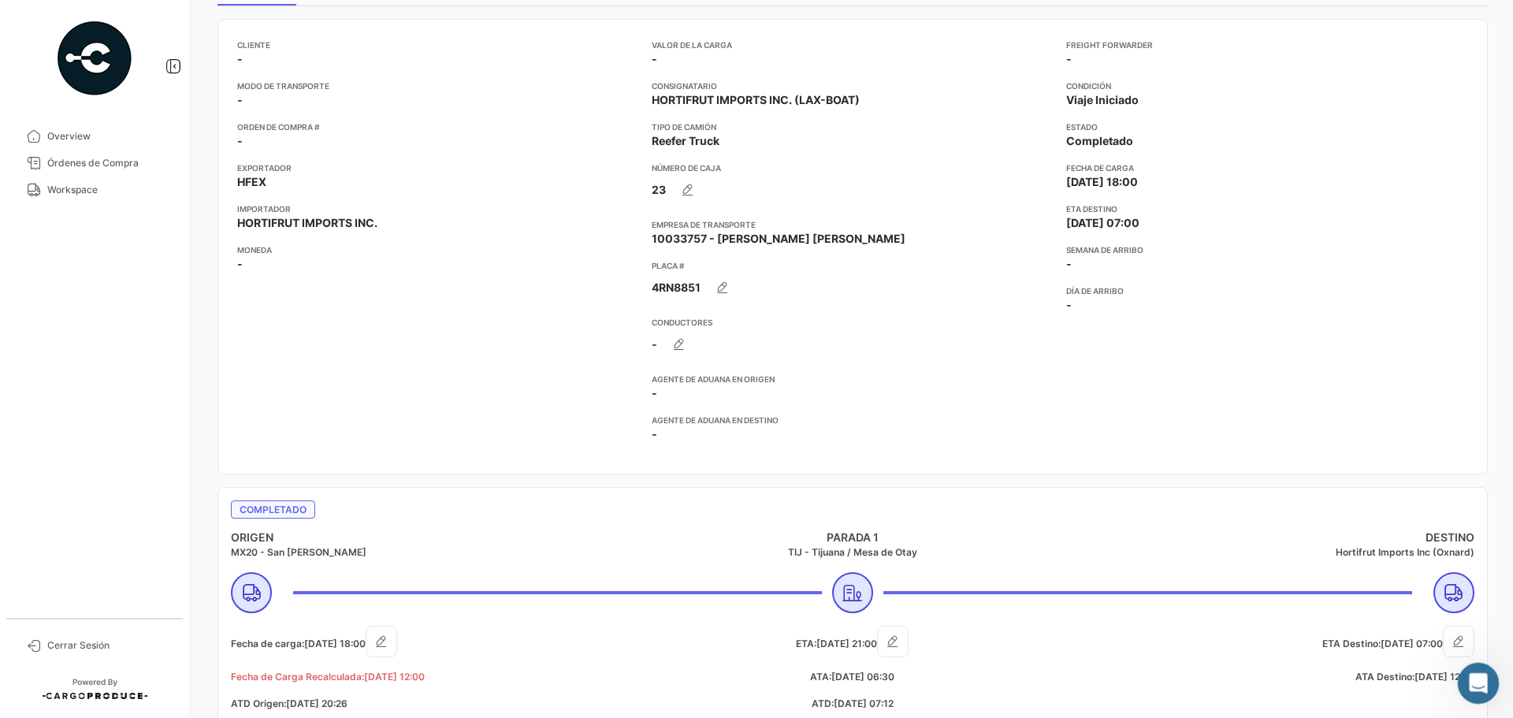
click at [1493, 681] on div "Abrir Intercom Messenger" at bounding box center [1476, 681] width 52 height 52
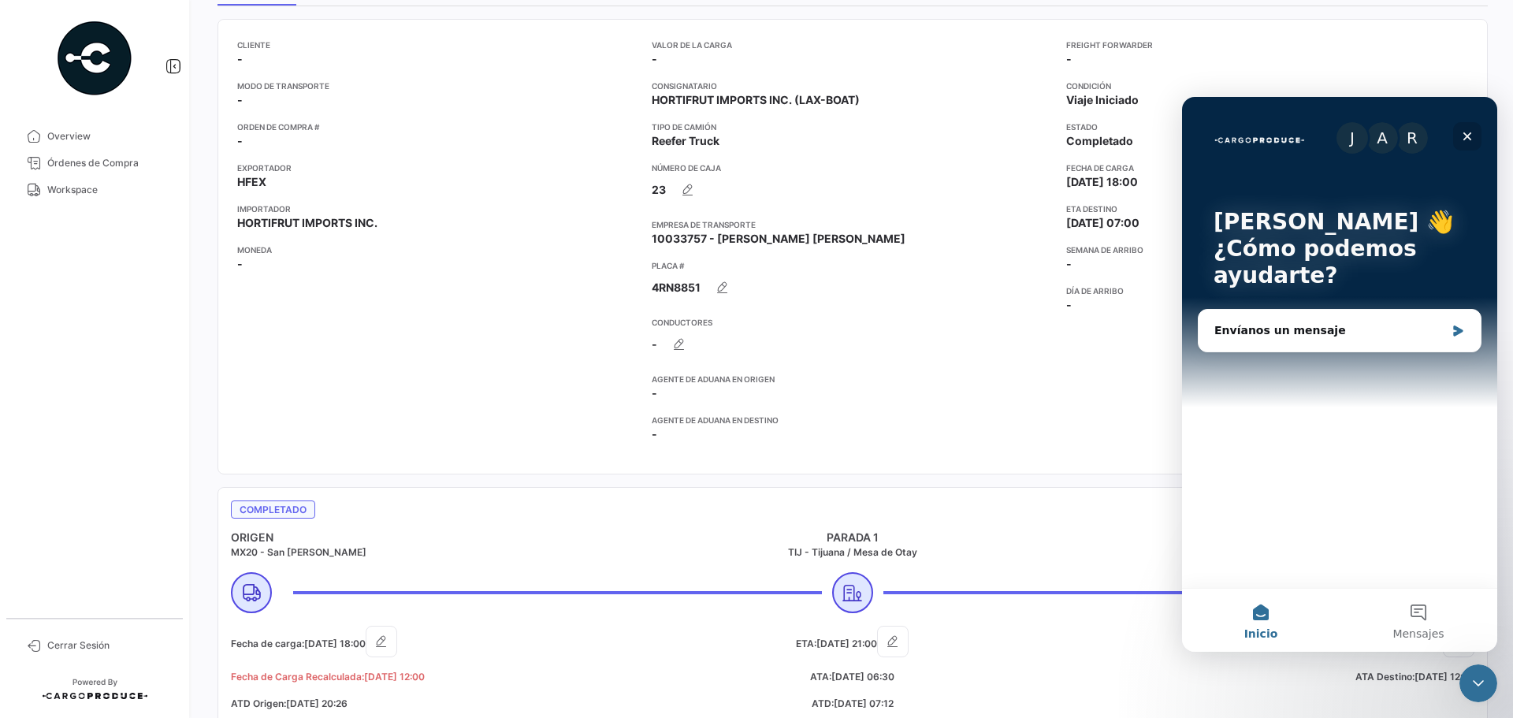
click at [1476, 141] on div "Cerrar" at bounding box center [1467, 136] width 28 height 28
